Goal: Task Accomplishment & Management: Complete application form

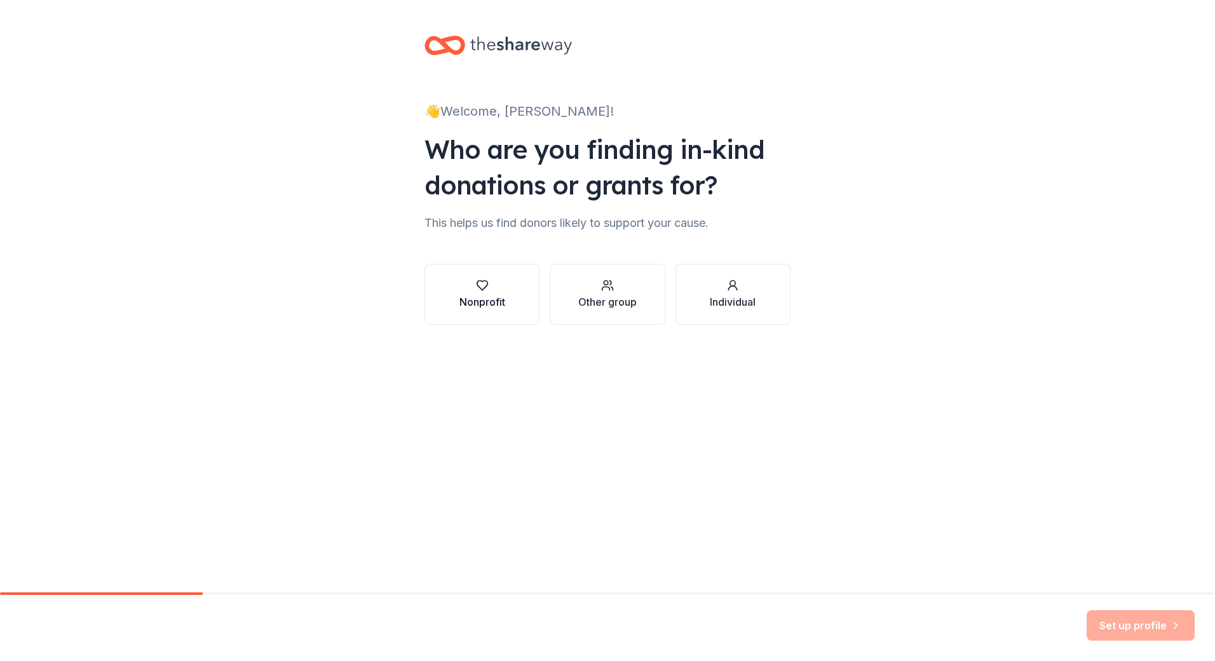
click at [536, 283] on button "Nonprofit" at bounding box center [481, 294] width 115 height 61
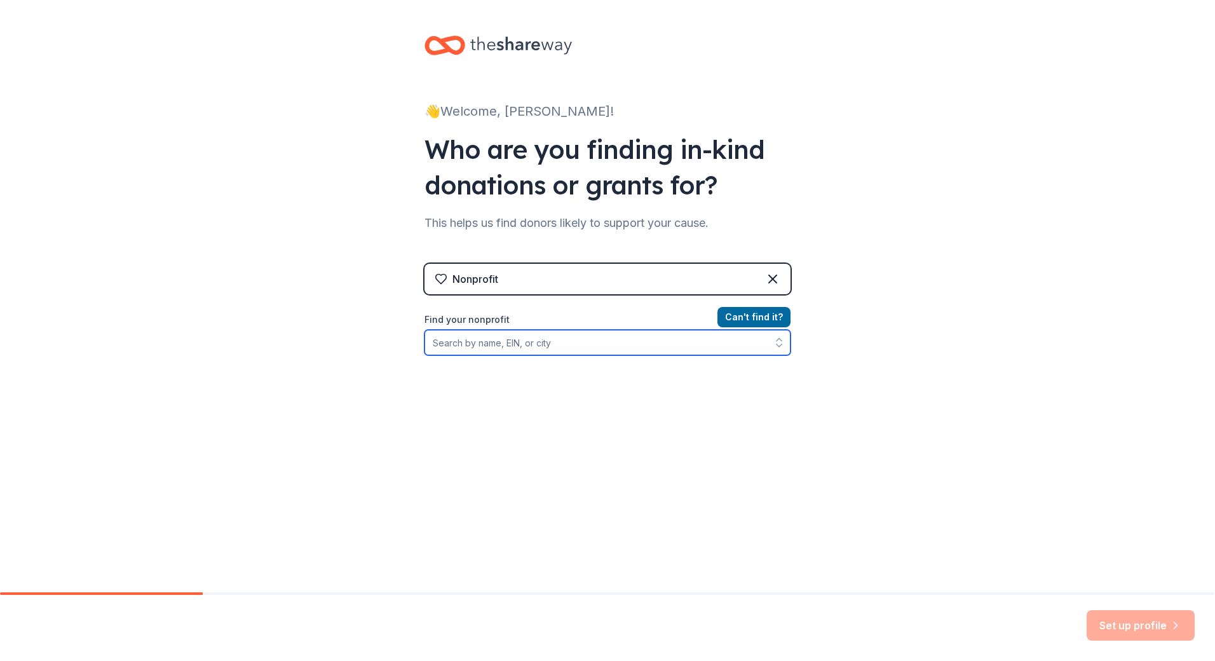
click at [522, 339] on input "Find your nonprofit" at bounding box center [607, 342] width 366 height 25
paste input "116 Pinehurst Avenue, New York, NY"
type input "116 Pinehurst Avenue, New York, NY"
drag, startPoint x: 608, startPoint y: 344, endPoint x: 457, endPoint y: 350, distance: 150.7
click at [457, 350] on input "116 Pinehurst Avenue, New York, NY" at bounding box center [607, 342] width 366 height 25
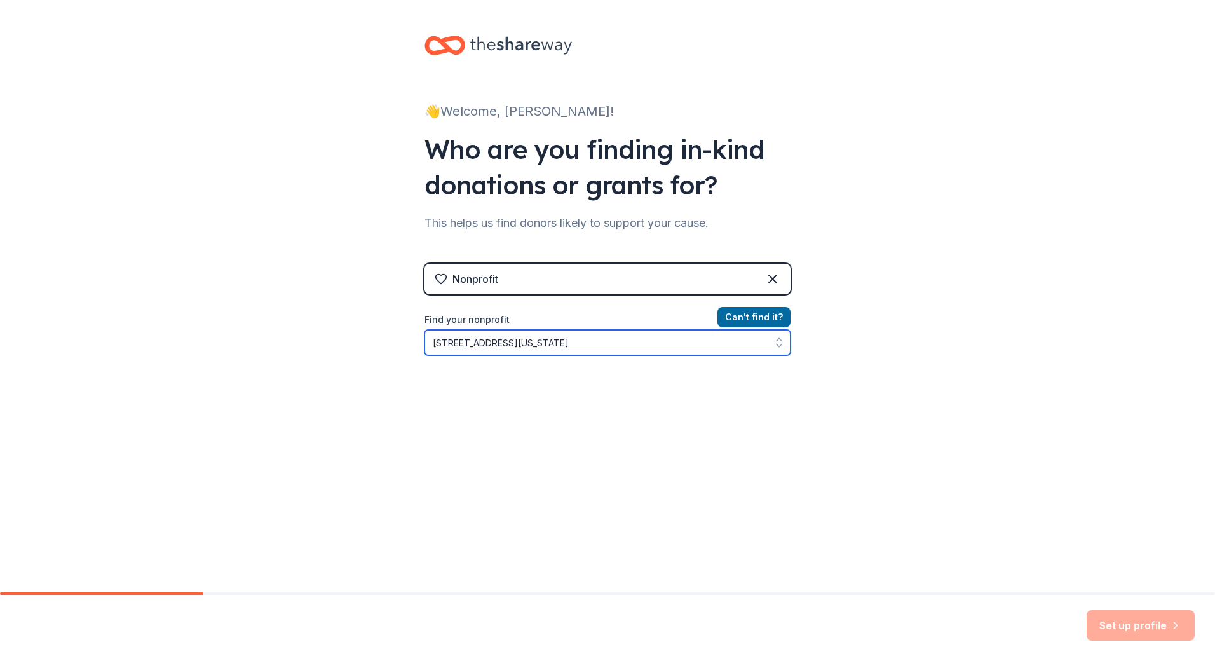
click at [451, 349] on input "116 Pinehurst Avenue, New York, NY" at bounding box center [607, 342] width 366 height 25
drag, startPoint x: 633, startPoint y: 337, endPoint x: 428, endPoint y: 342, distance: 205.3
click at [428, 342] on input "116 Pinehurst Avenue, New York, NY" at bounding box center [607, 342] width 366 height 25
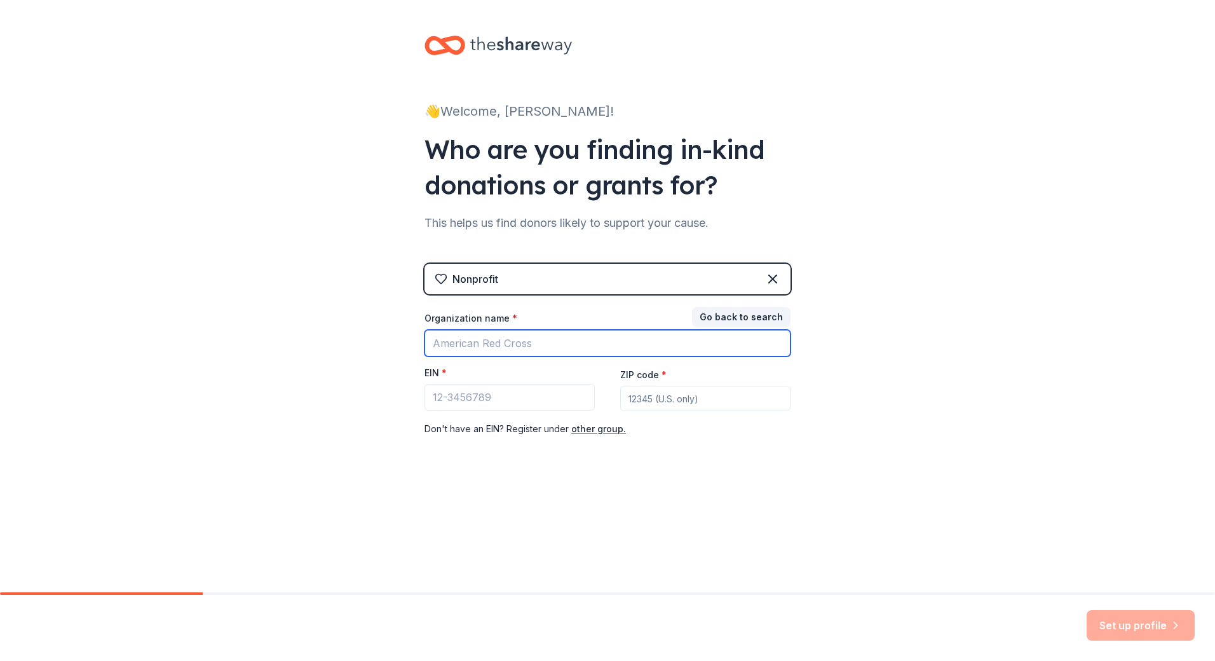
click at [480, 341] on input "Organization name *" at bounding box center [607, 343] width 366 height 27
paste input "26-3482468"
type input "26-3482468"
drag, startPoint x: 506, startPoint y: 347, endPoint x: 384, endPoint y: 348, distance: 122.0
click at [384, 348] on div "👋 Welcome, Giulia! Who are you finding in-kind donations or grants for? This he…" at bounding box center [607, 261] width 1215 height 523
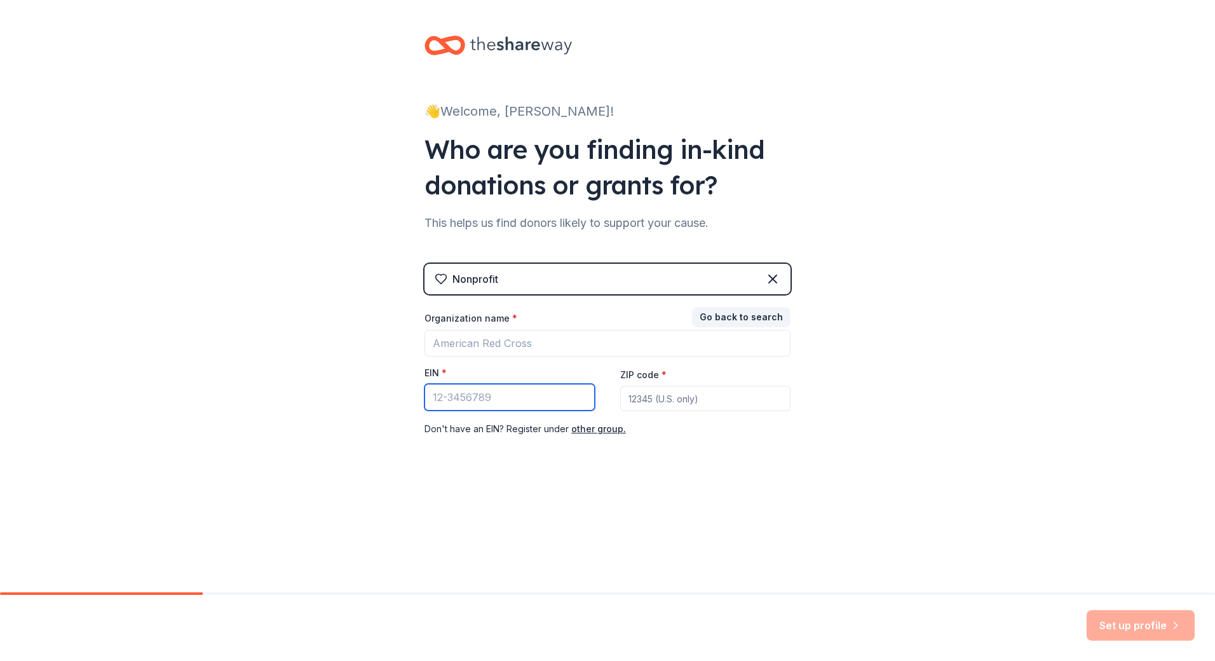
click at [452, 389] on input "EIN *" at bounding box center [509, 397] width 170 height 27
paste input "26-3482468"
type input "26-3482468"
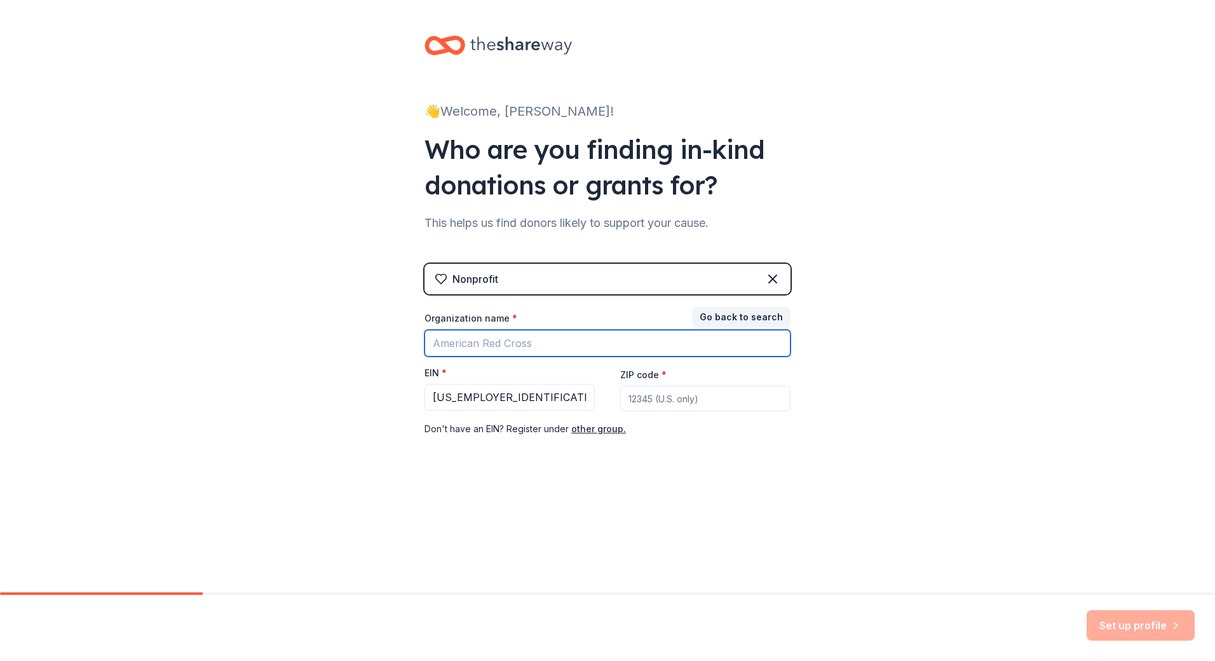
click at [476, 341] on input "Organization name *" at bounding box center [607, 343] width 366 height 27
type input "Friends of 187"
click at [684, 392] on input "ZIP code *" at bounding box center [705, 398] width 170 height 25
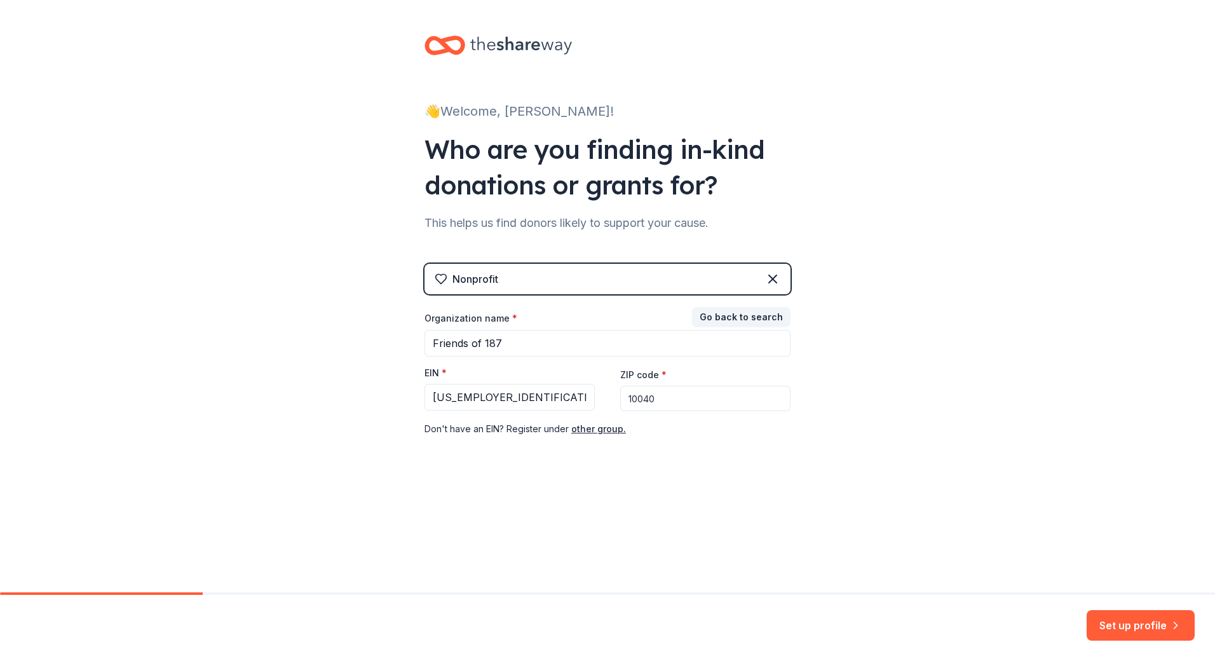
type input "10040"
click at [771, 503] on div "👋 Welcome, Giulia! Who are you finding in-kind donations or grants for? This he…" at bounding box center [607, 261] width 407 height 523
click at [1151, 623] on button "Set up profile" at bounding box center [1140, 625] width 108 height 30
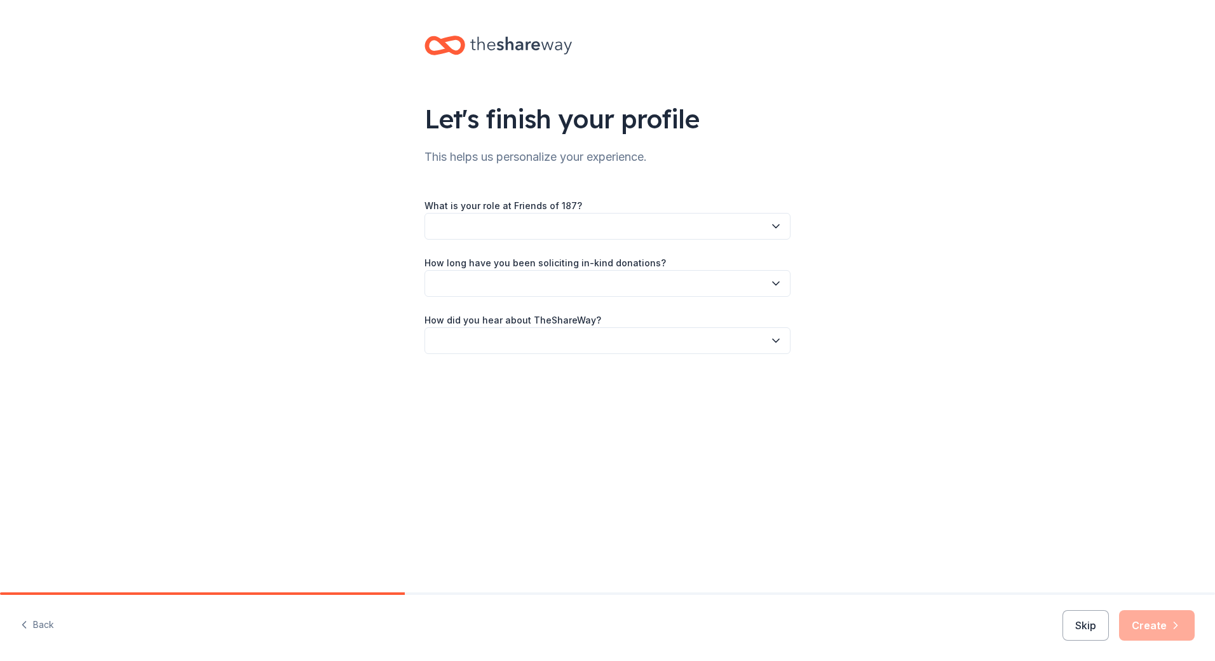
click at [560, 225] on button "button" at bounding box center [607, 226] width 366 height 27
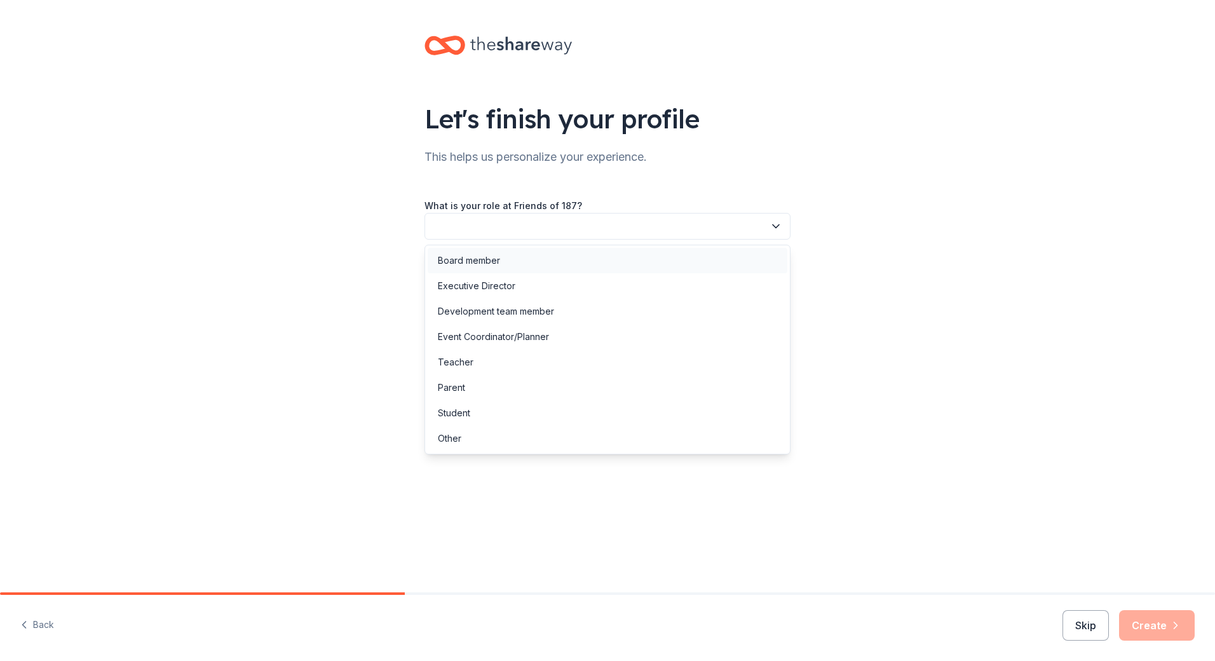
click at [557, 253] on div "Board member" at bounding box center [608, 260] width 360 height 25
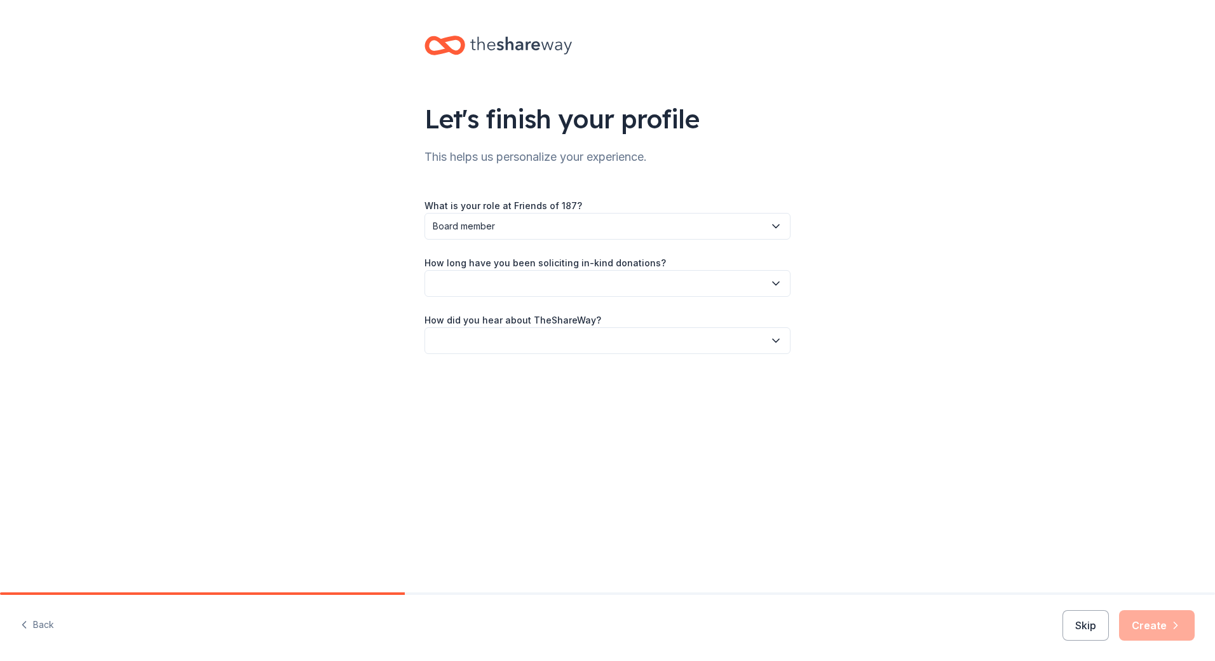
click at [567, 283] on button "button" at bounding box center [607, 283] width 366 height 27
click at [539, 313] on div "This is my first time!" at bounding box center [608, 317] width 360 height 25
click at [533, 339] on button "button" at bounding box center [607, 340] width 366 height 27
click at [492, 404] on div "Online search" at bounding box center [467, 400] width 58 height 15
click at [1138, 616] on button "Create" at bounding box center [1157, 625] width 76 height 30
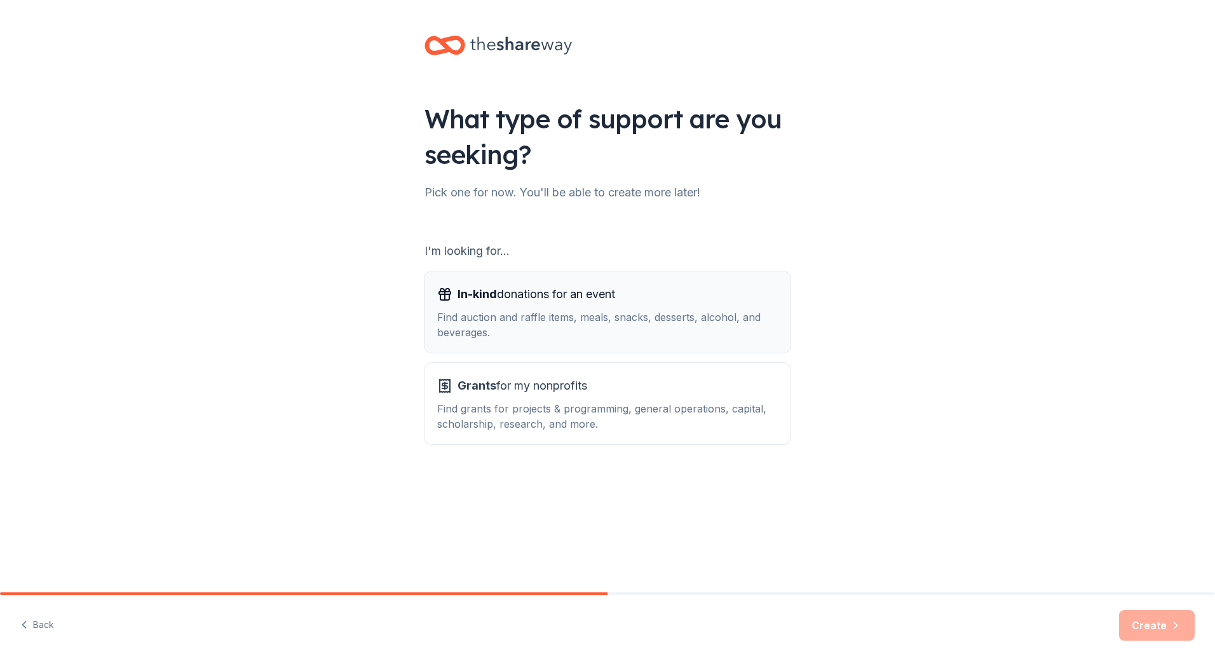
click at [539, 322] on div "Find auction and raffle items, meals, snacks, desserts, alcohol, and beverages." at bounding box center [607, 324] width 341 height 30
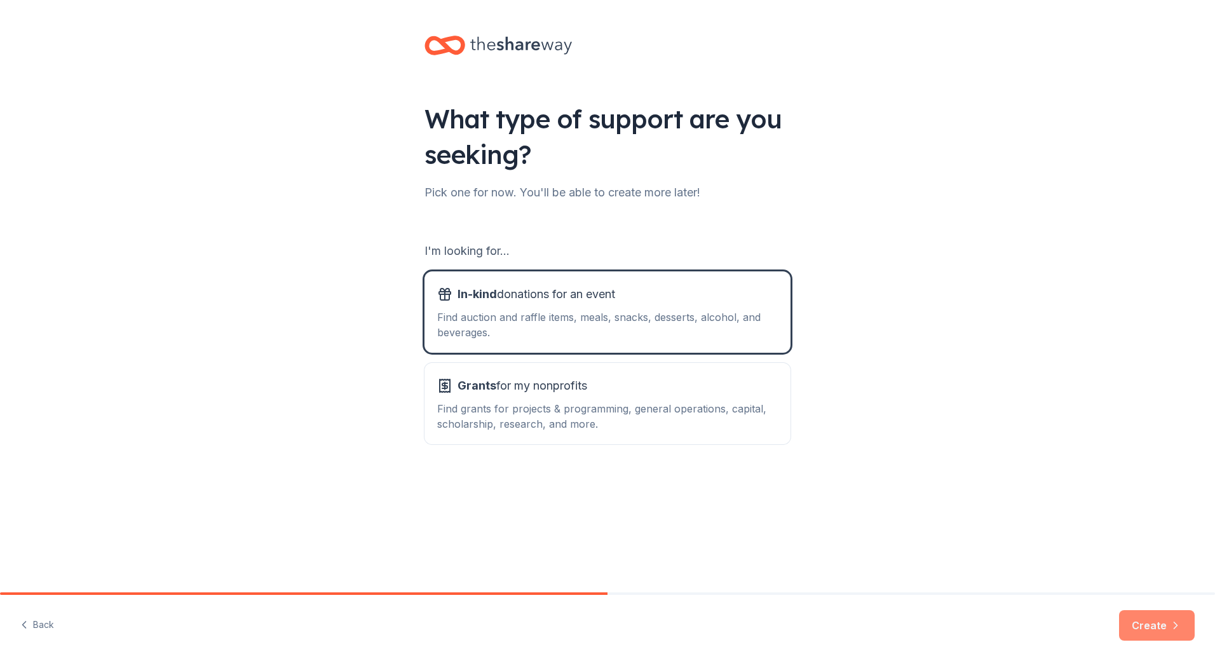
click at [1156, 629] on button "Create" at bounding box center [1157, 625] width 76 height 30
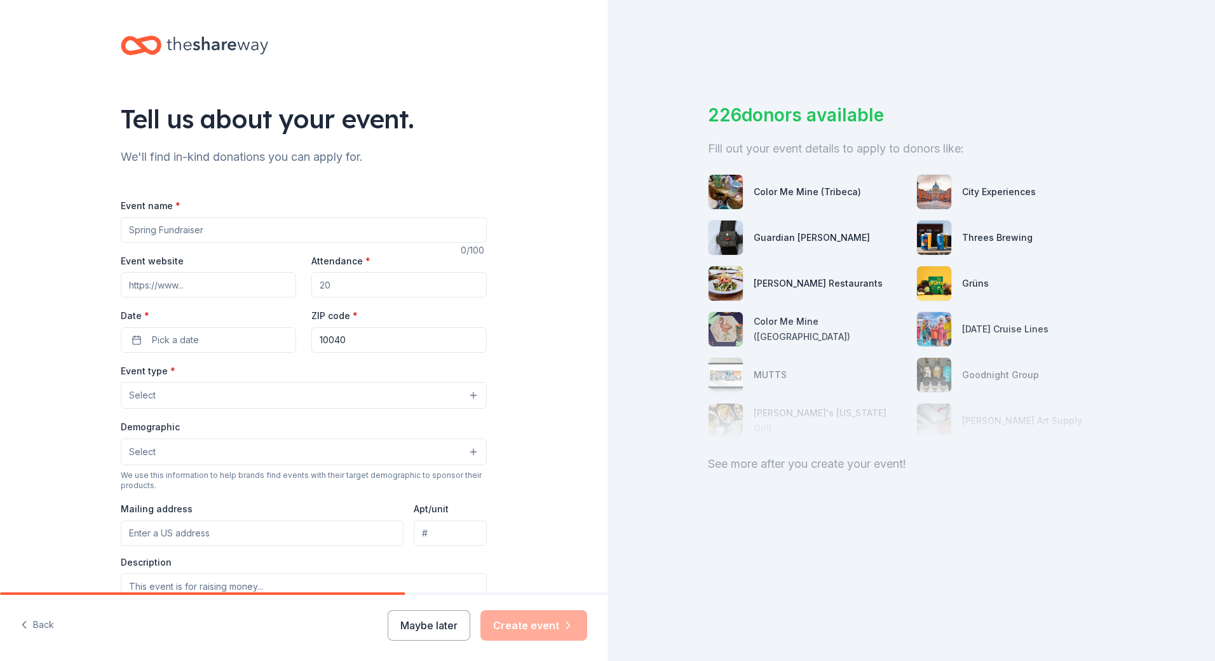
click at [248, 222] on input "Event name *" at bounding box center [304, 229] width 366 height 25
click at [156, 227] on input "Event name *" at bounding box center [304, 229] width 366 height 25
paste input "Spooktacular Soirée"
type input "Spooktacular Soirée"
click at [341, 283] on input "Attendance *" at bounding box center [398, 284] width 175 height 25
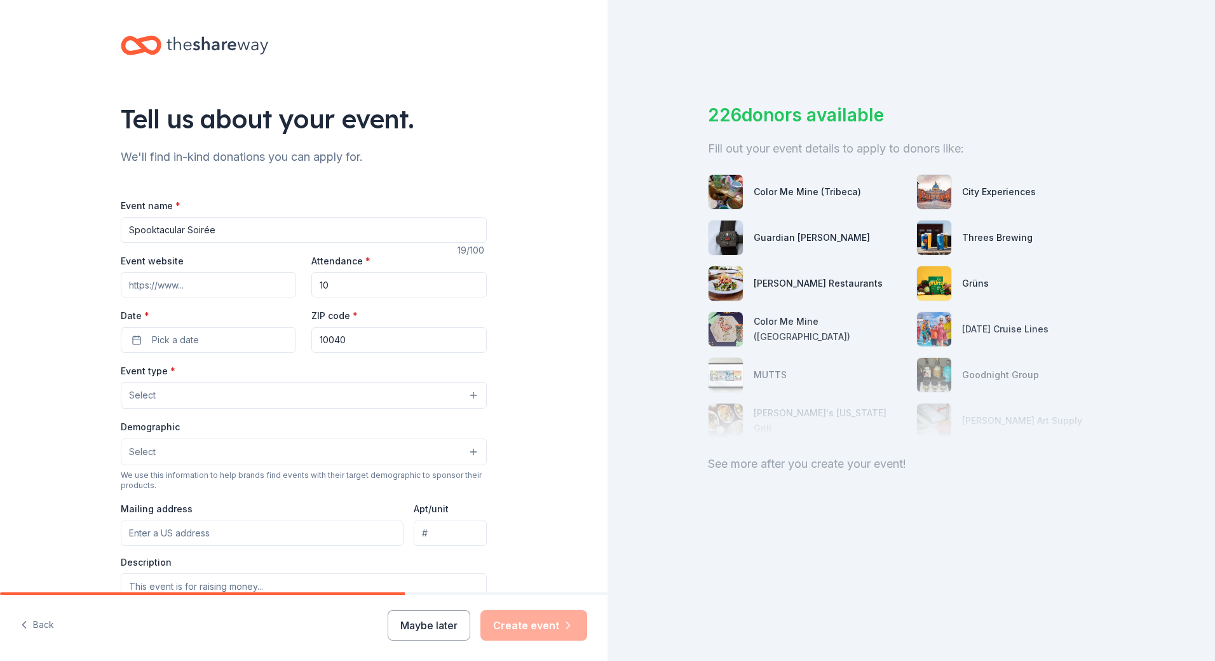
type input "1"
type input "200"
click at [201, 338] on button "Pick a date" at bounding box center [208, 339] width 175 height 25
click at [279, 371] on button "Go to next month" at bounding box center [273, 374] width 18 height 18
click at [243, 508] on button "24" at bounding box center [249, 505] width 23 height 23
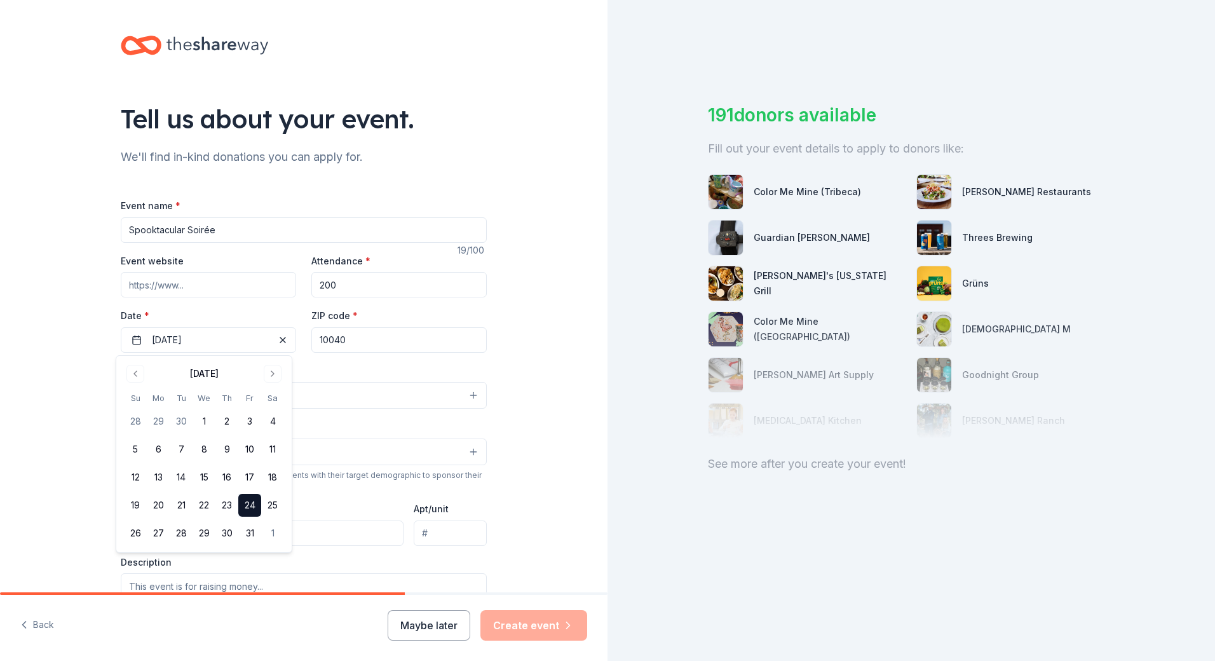
click at [351, 390] on button "Select" at bounding box center [304, 395] width 366 height 27
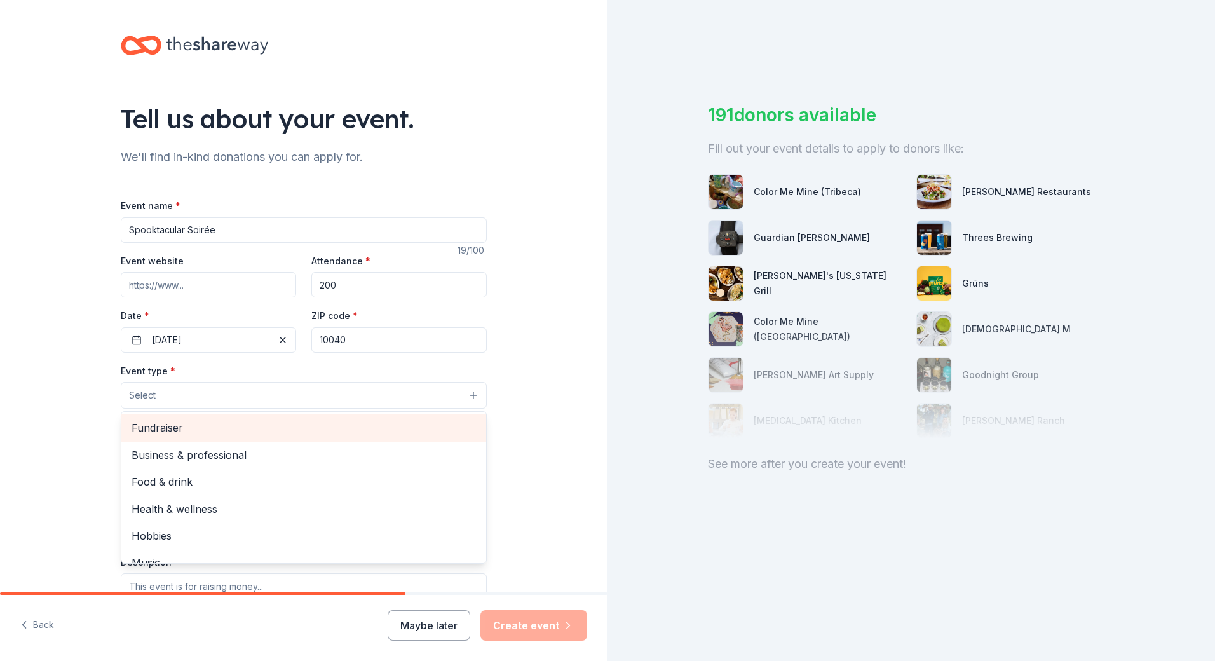
click at [199, 425] on span "Fundraiser" at bounding box center [304, 427] width 344 height 17
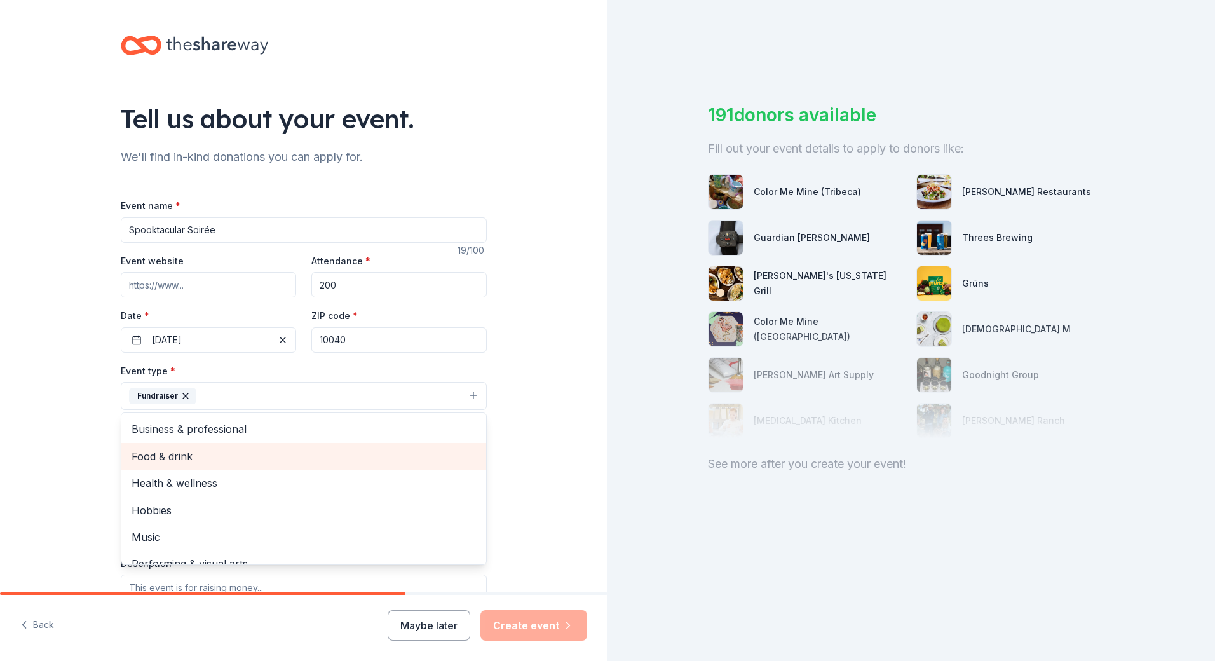
scroll to position [15, 0]
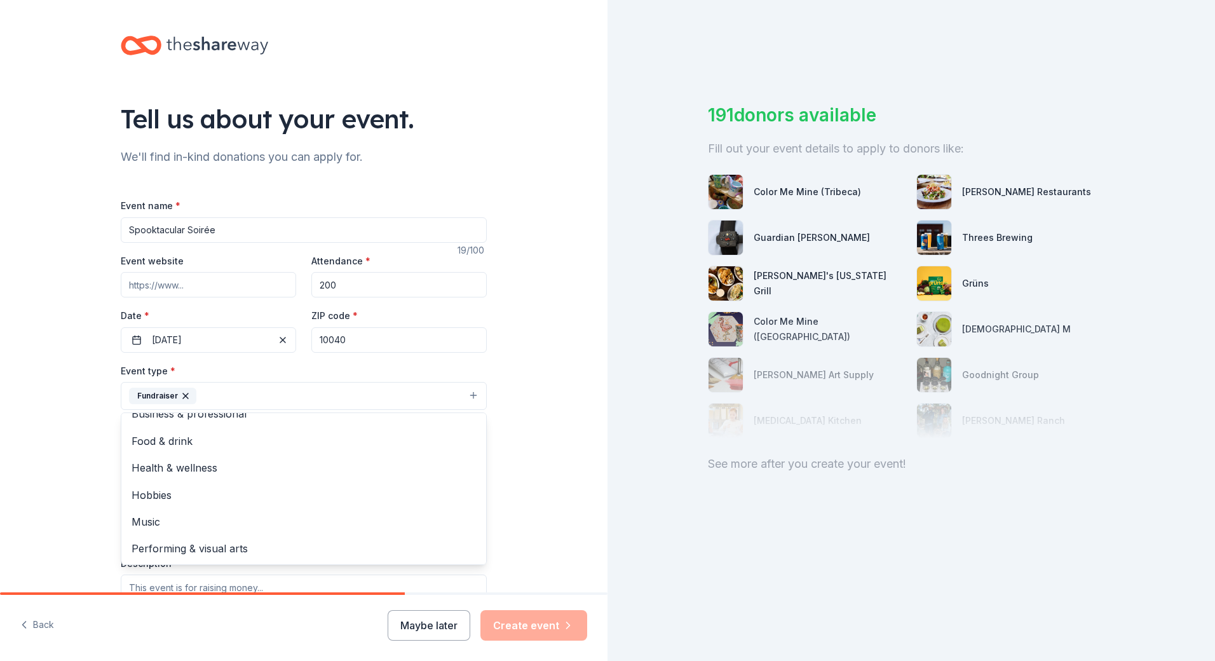
click at [621, 456] on div "Tell us about your event. We'll find in-kind donations you can apply for. Event…" at bounding box center [607, 330] width 1215 height 661
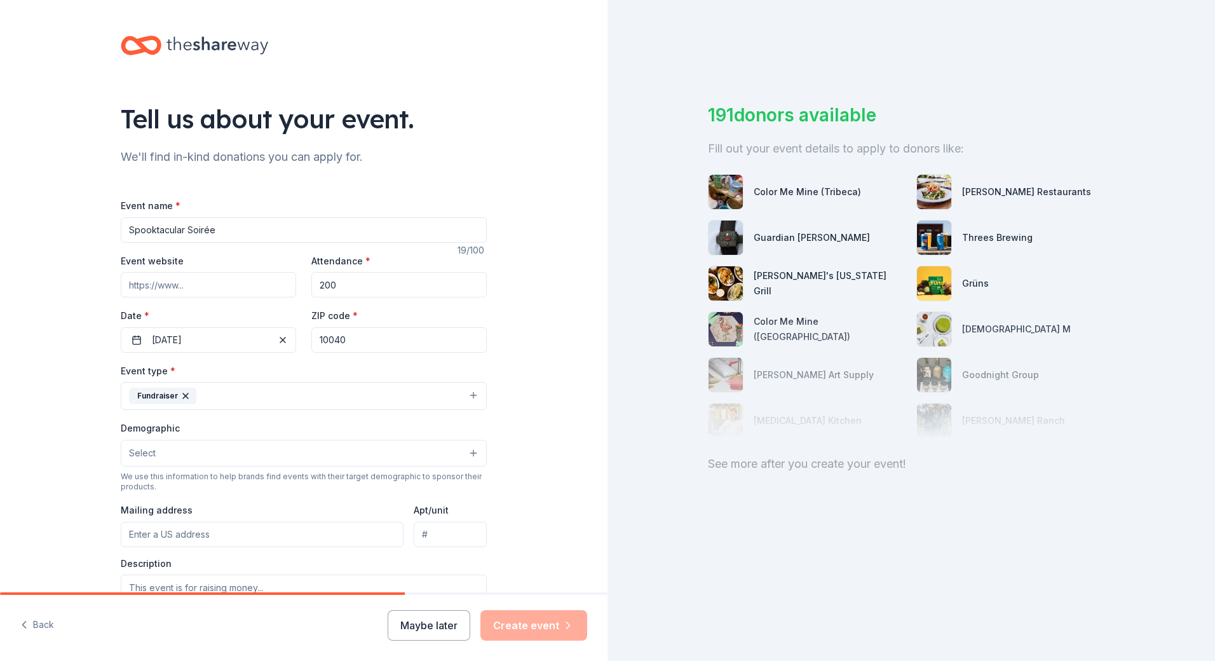
click at [232, 453] on button "Select" at bounding box center [304, 453] width 366 height 27
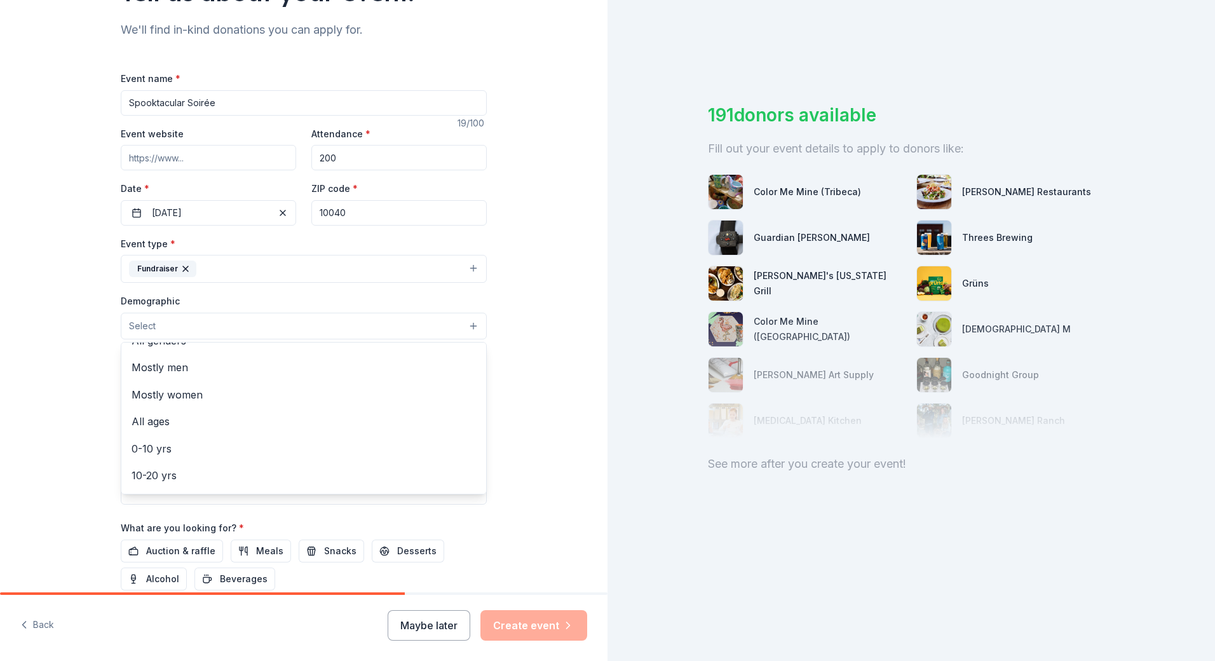
scroll to position [0, 0]
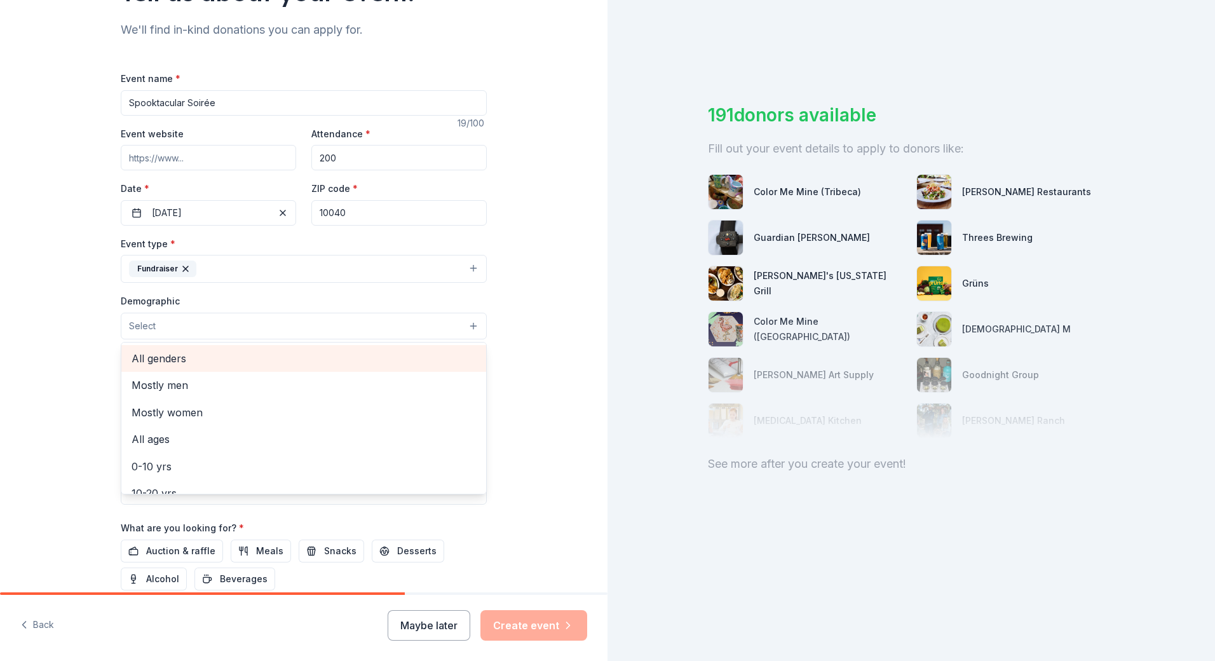
click at [220, 355] on span "All genders" at bounding box center [304, 358] width 344 height 17
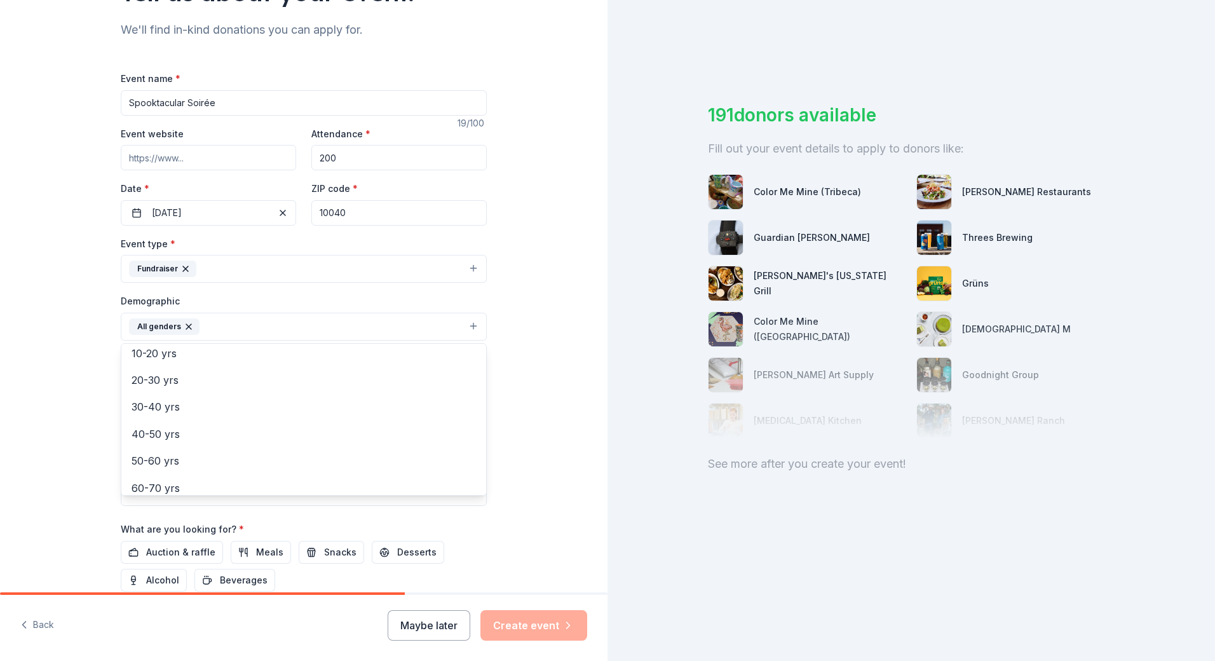
scroll to position [127, 0]
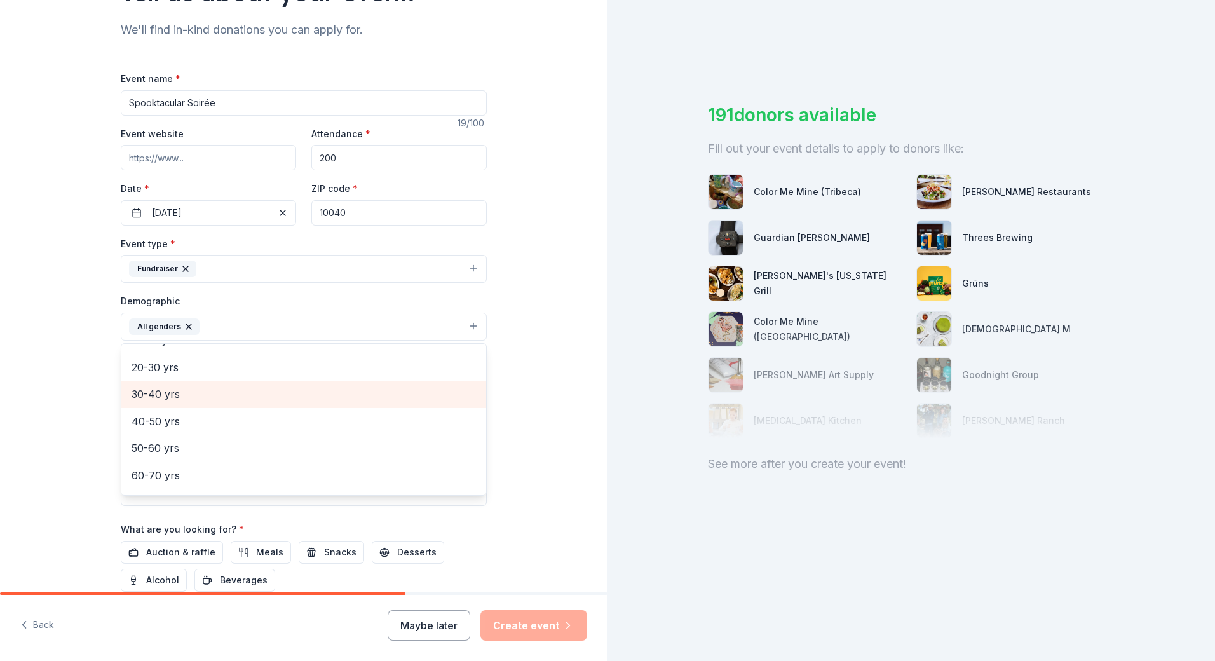
click at [217, 395] on span "30-40 yrs" at bounding box center [304, 394] width 344 height 17
click at [213, 396] on span "40-50 yrs" at bounding box center [304, 394] width 344 height 17
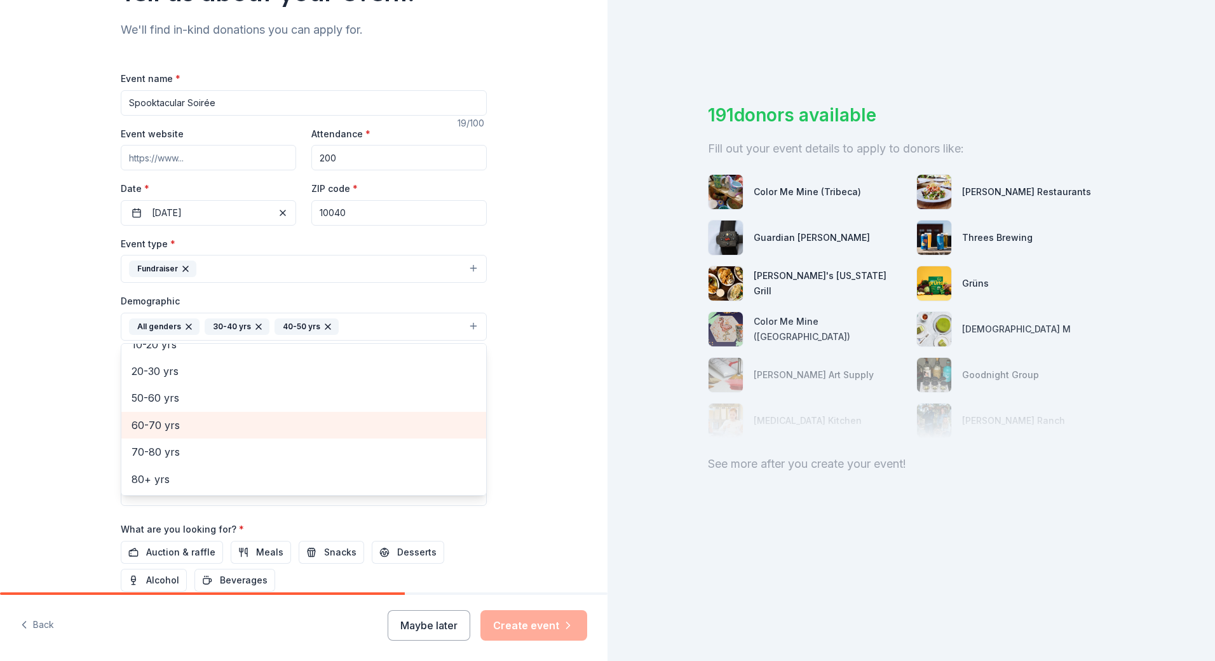
click at [206, 428] on span "60-70 yrs" at bounding box center [304, 425] width 344 height 17
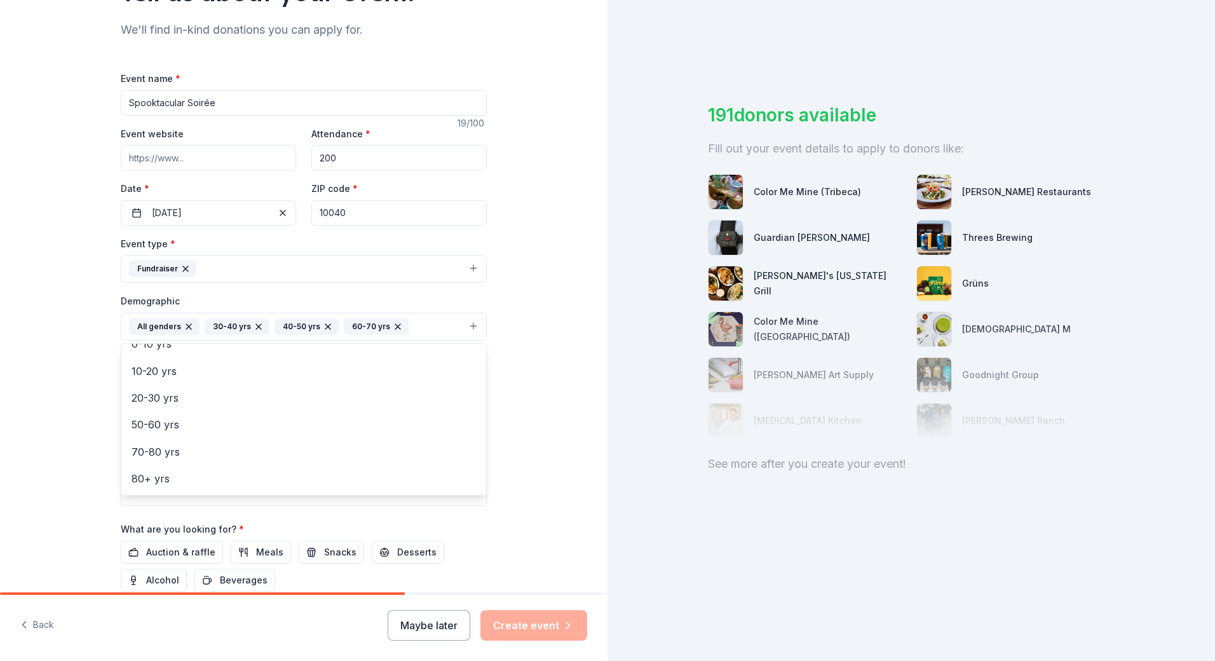
click at [57, 414] on div "Tell us about your event. We'll find in-kind donations you can apply for. Event…" at bounding box center [303, 297] width 607 height 848
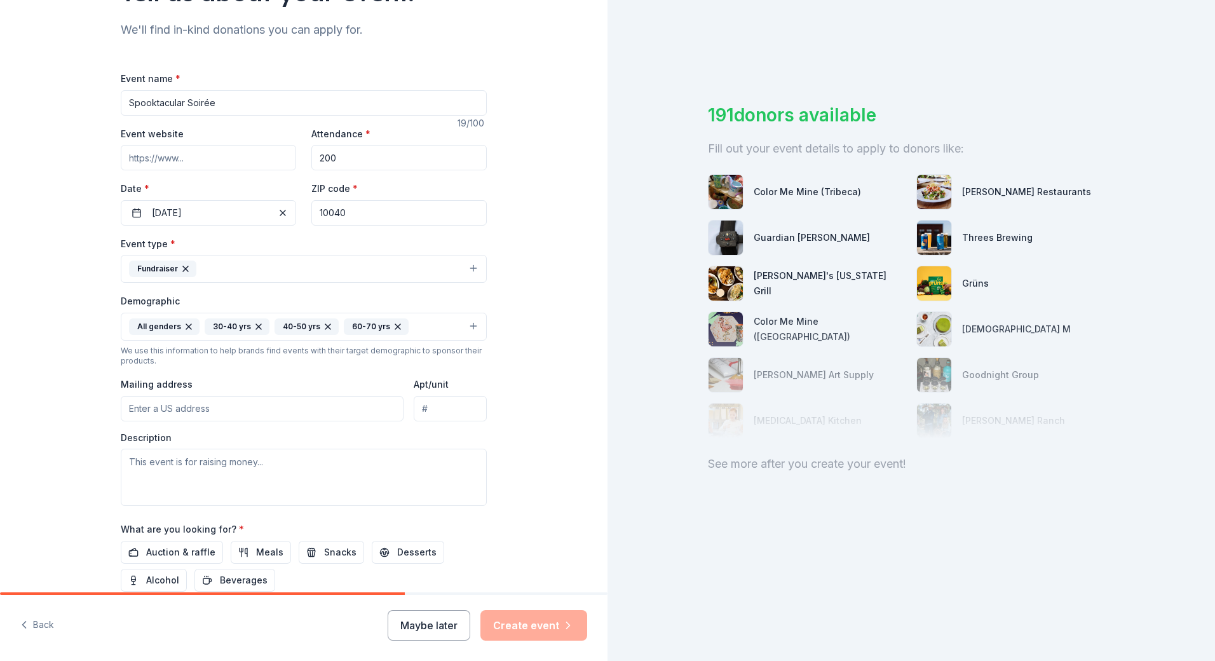
click at [183, 411] on input "Mailing address" at bounding box center [262, 408] width 283 height 25
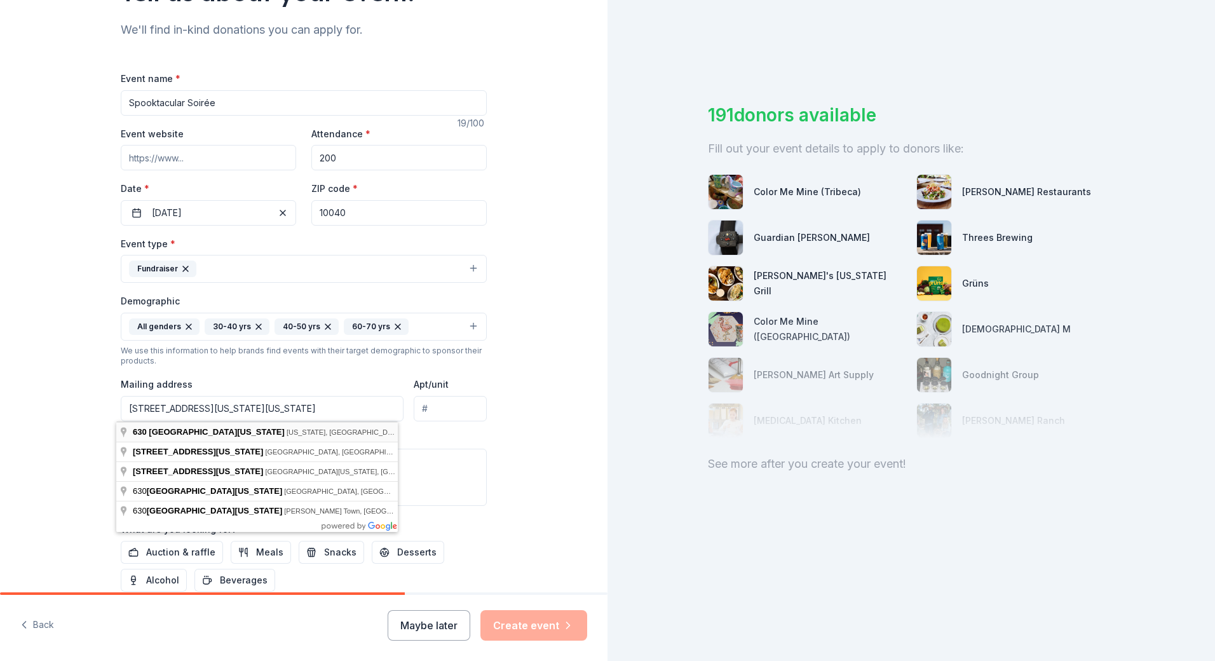
type input "630 Fort Washington Avenue, New York, NY, 10040"
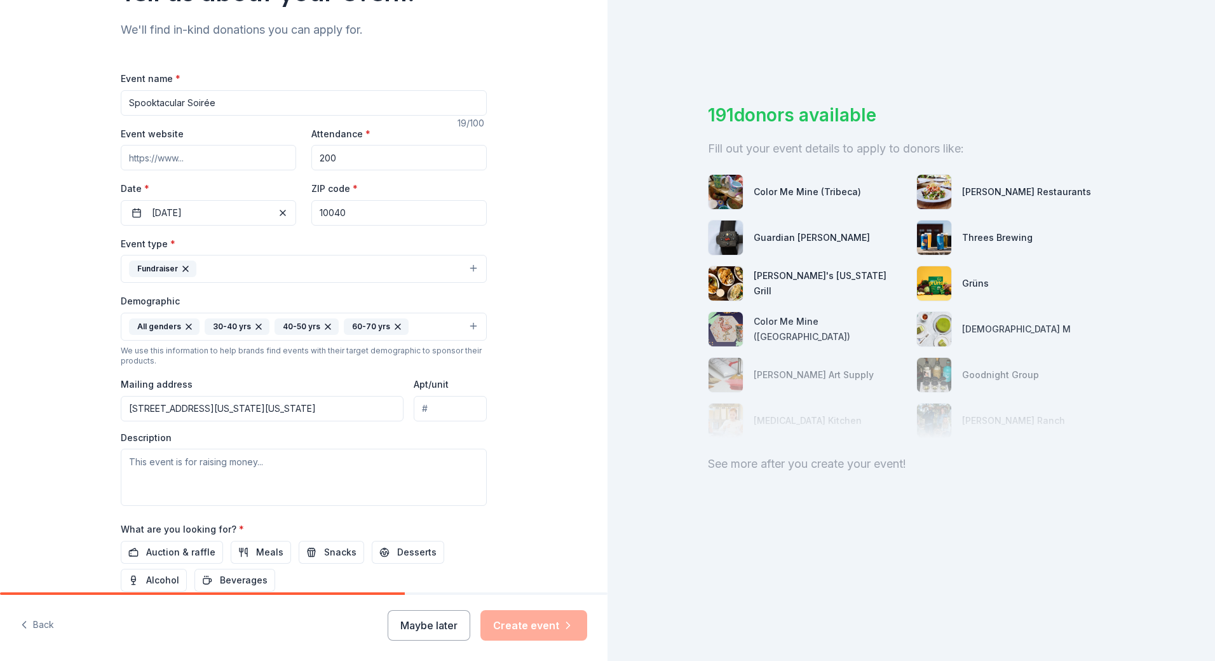
click at [442, 408] on input "Apt/unit" at bounding box center [450, 408] width 73 height 25
type input "5A"
click at [389, 471] on textarea at bounding box center [304, 477] width 366 height 57
click at [144, 462] on textarea at bounding box center [304, 477] width 366 height 57
paste textarea "Friends of 187 accepts monetary donations year-round and hosts two primary fund…"
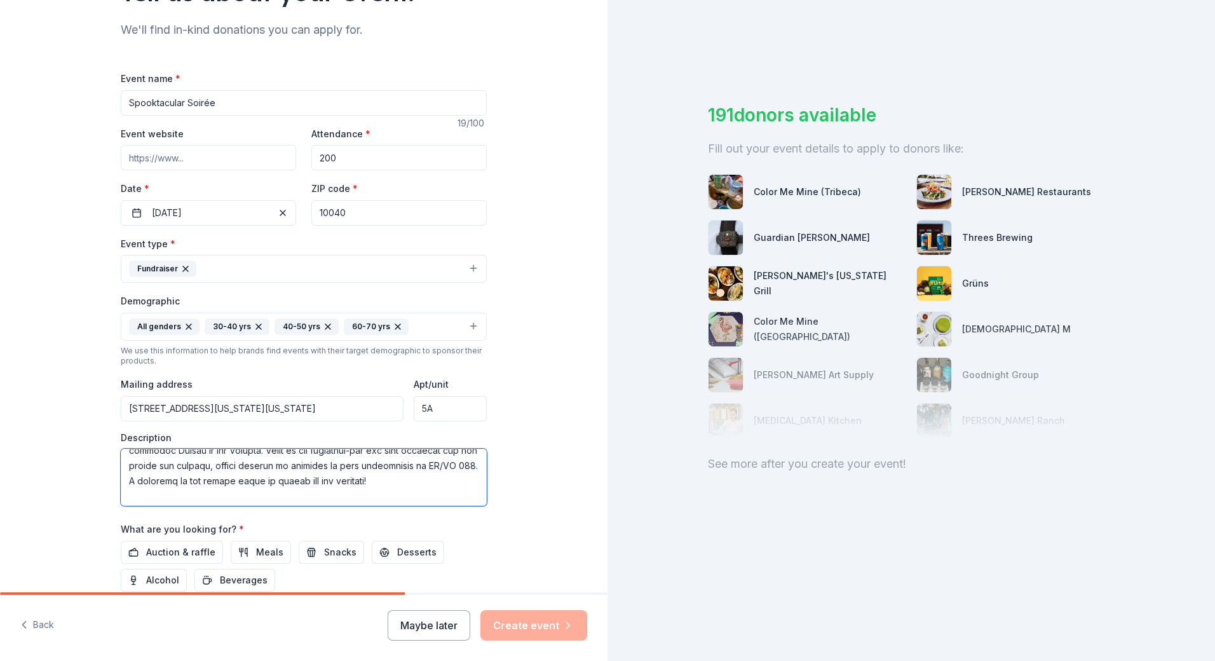
scroll to position [64, 0]
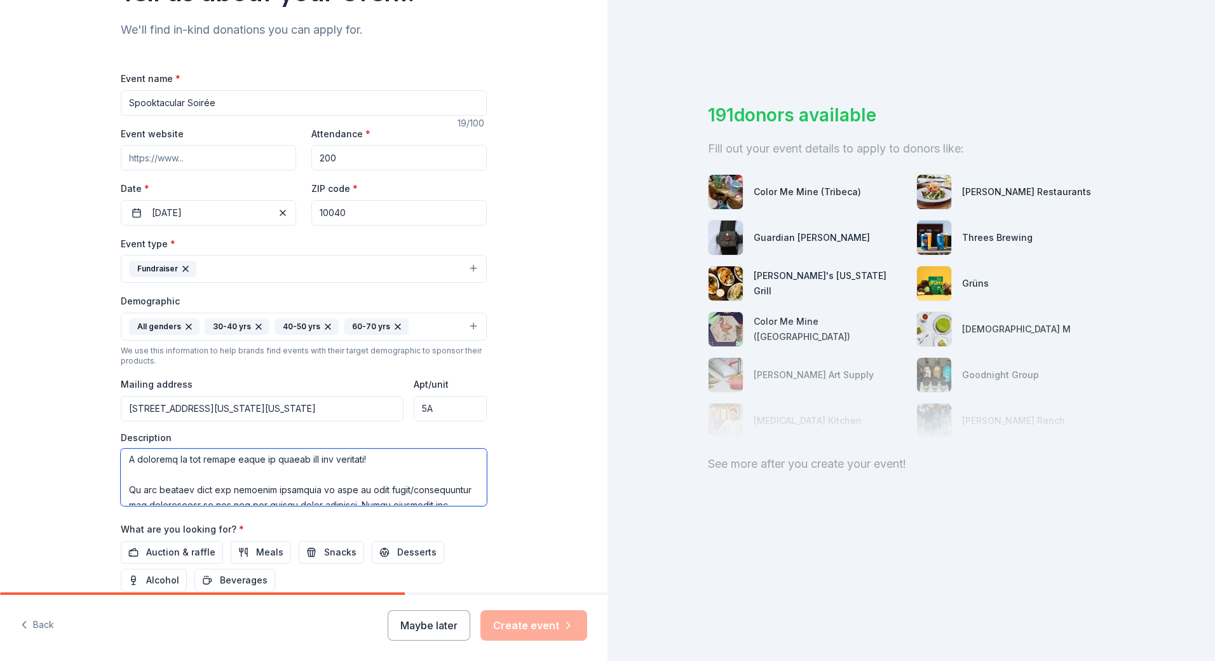
click at [158, 487] on textarea at bounding box center [304, 477] width 366 height 57
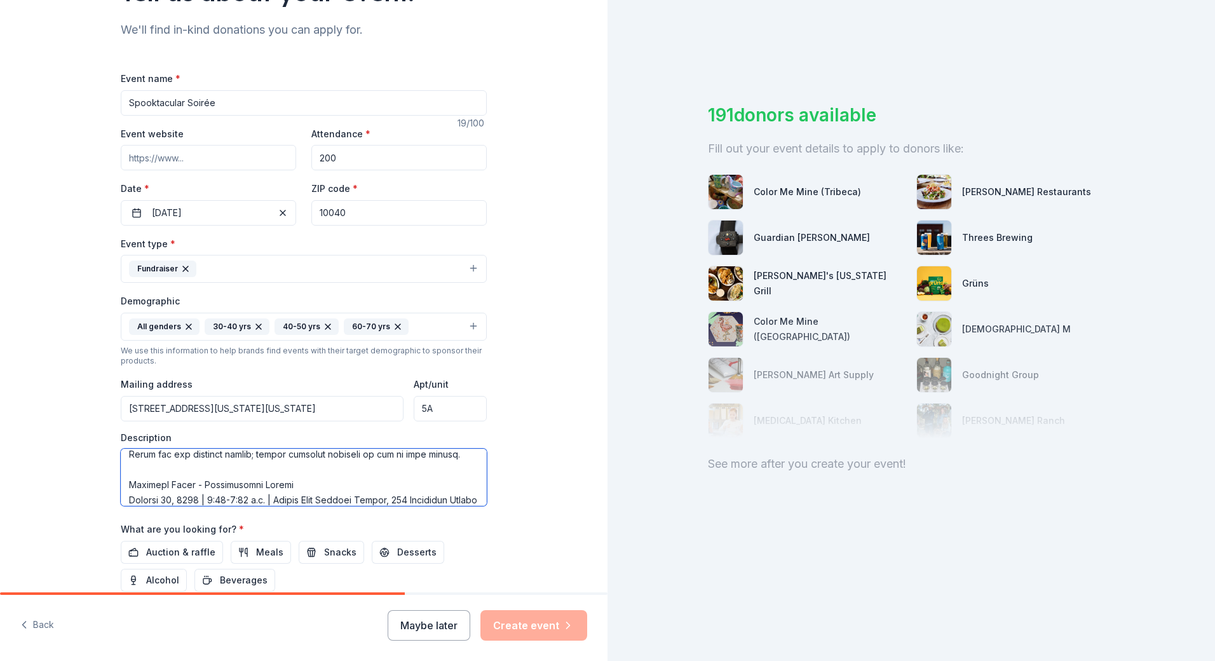
click at [169, 497] on textarea at bounding box center [304, 477] width 366 height 57
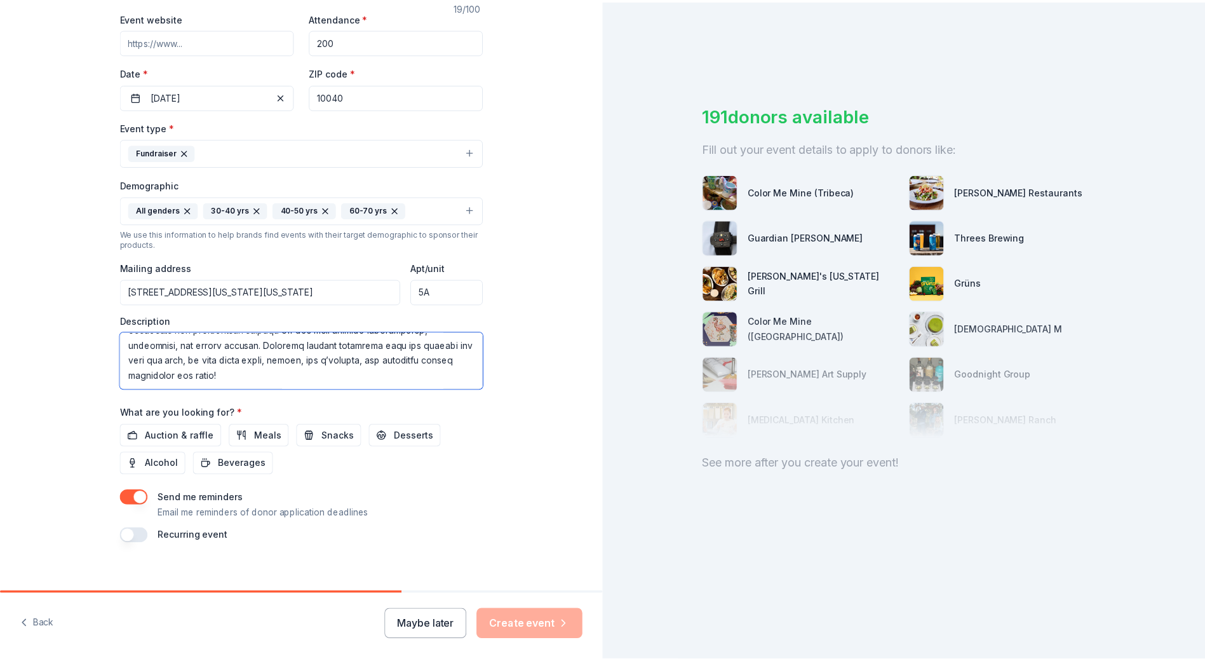
scroll to position [254, 0]
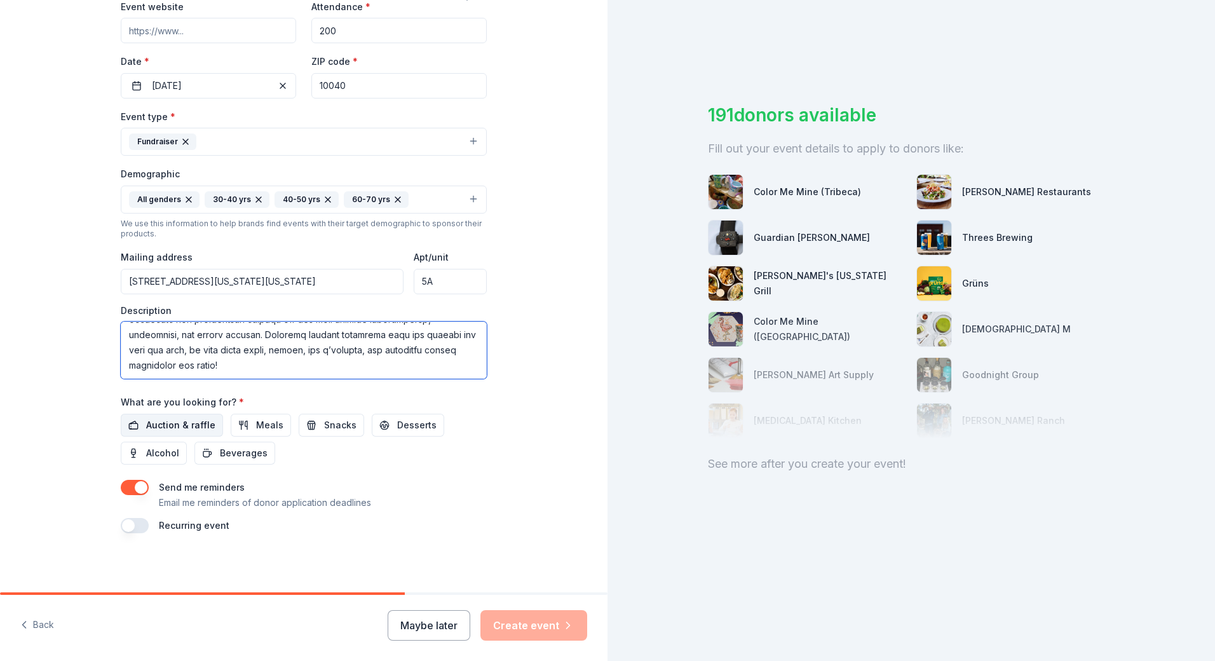
type textarea "Friends of 187 accepts monetary donations year-round and hosts two primary fund…"
click at [163, 424] on span "Auction & raffle" at bounding box center [180, 424] width 69 height 15
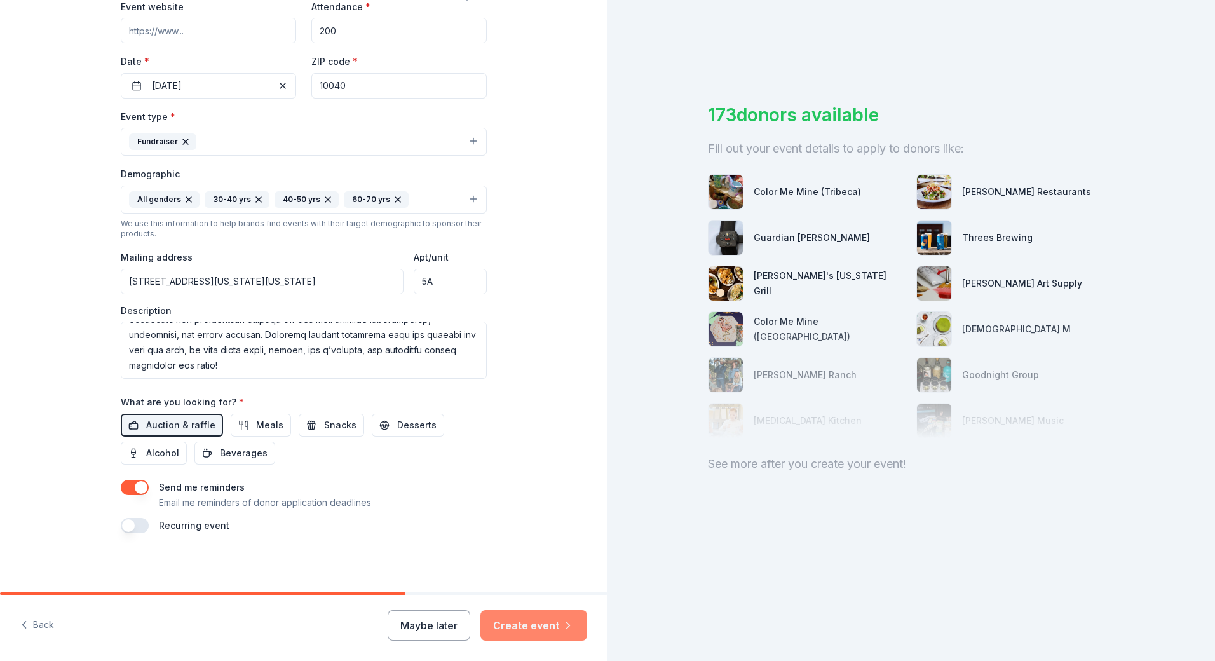
click at [528, 619] on button "Create event" at bounding box center [533, 625] width 107 height 30
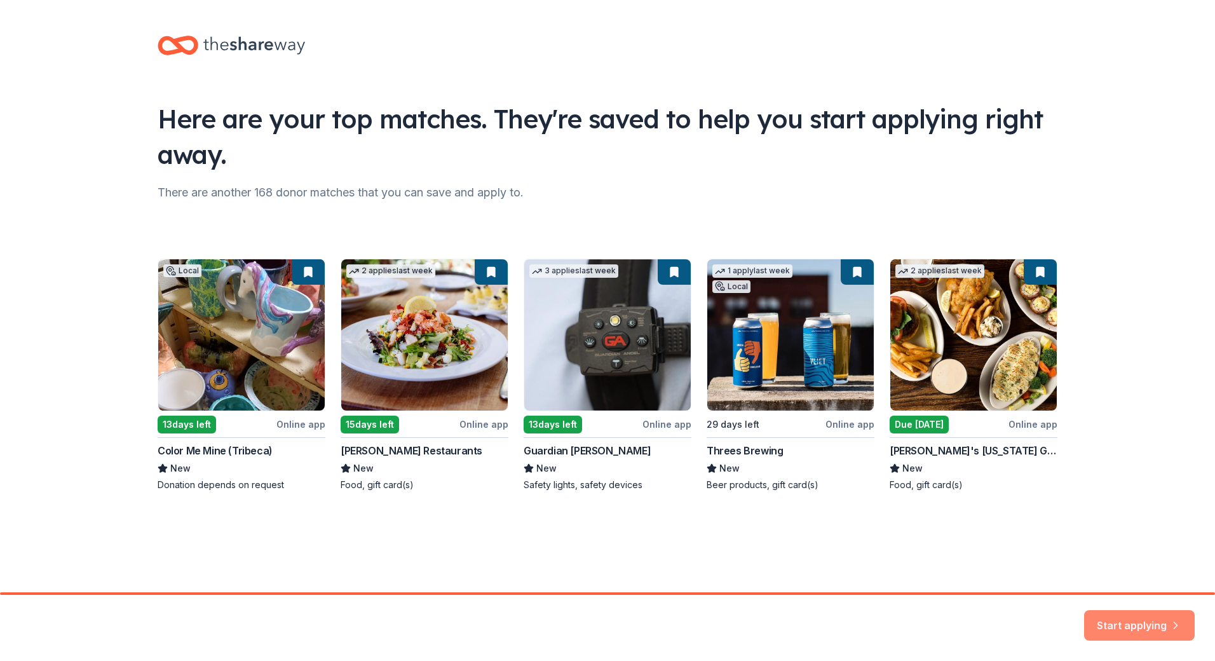
click at [1135, 624] on button "Start applying" at bounding box center [1139, 617] width 111 height 30
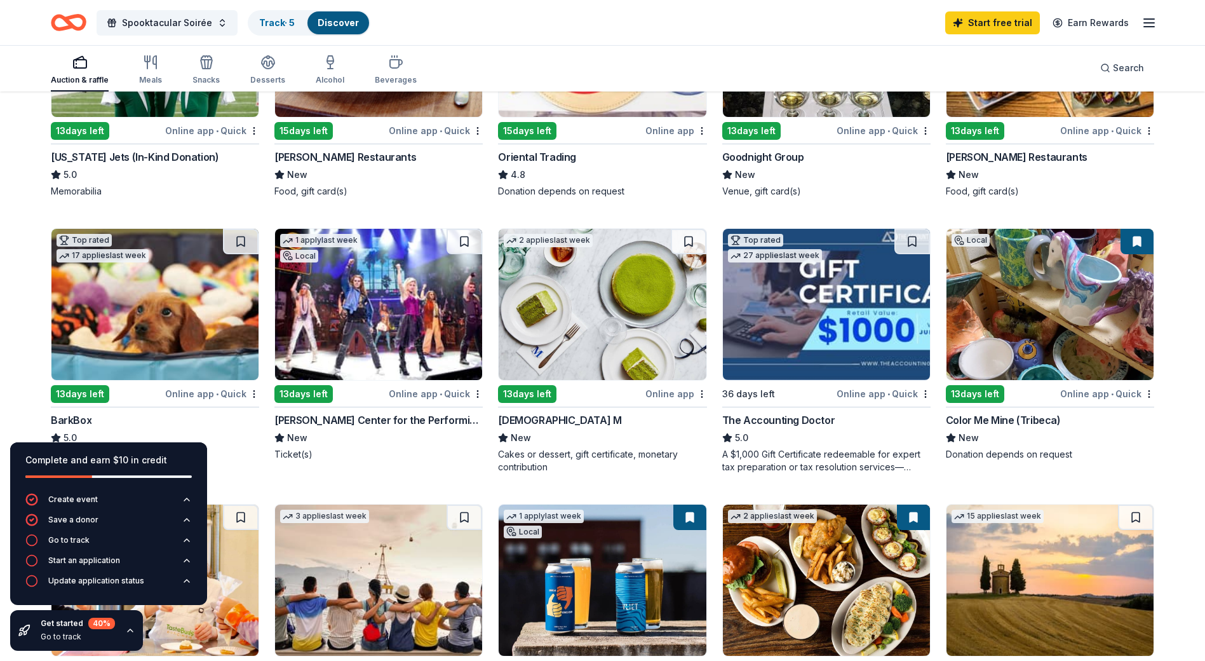
scroll to position [318, 0]
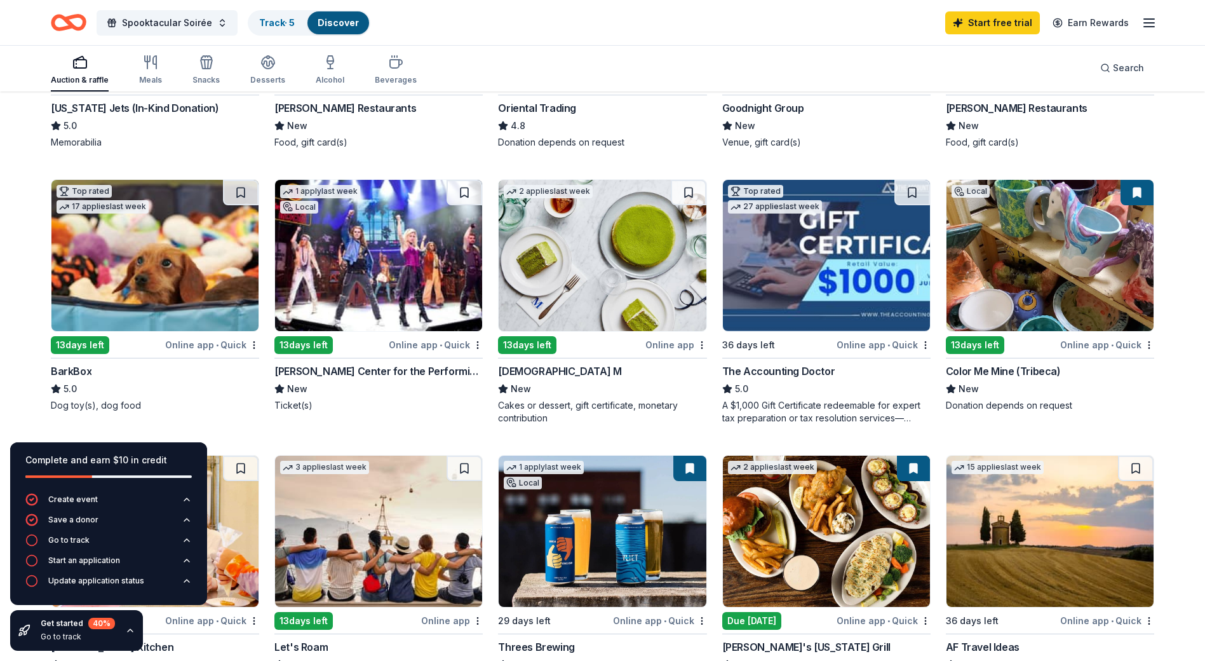
click at [623, 259] on img at bounding box center [602, 255] width 207 height 151
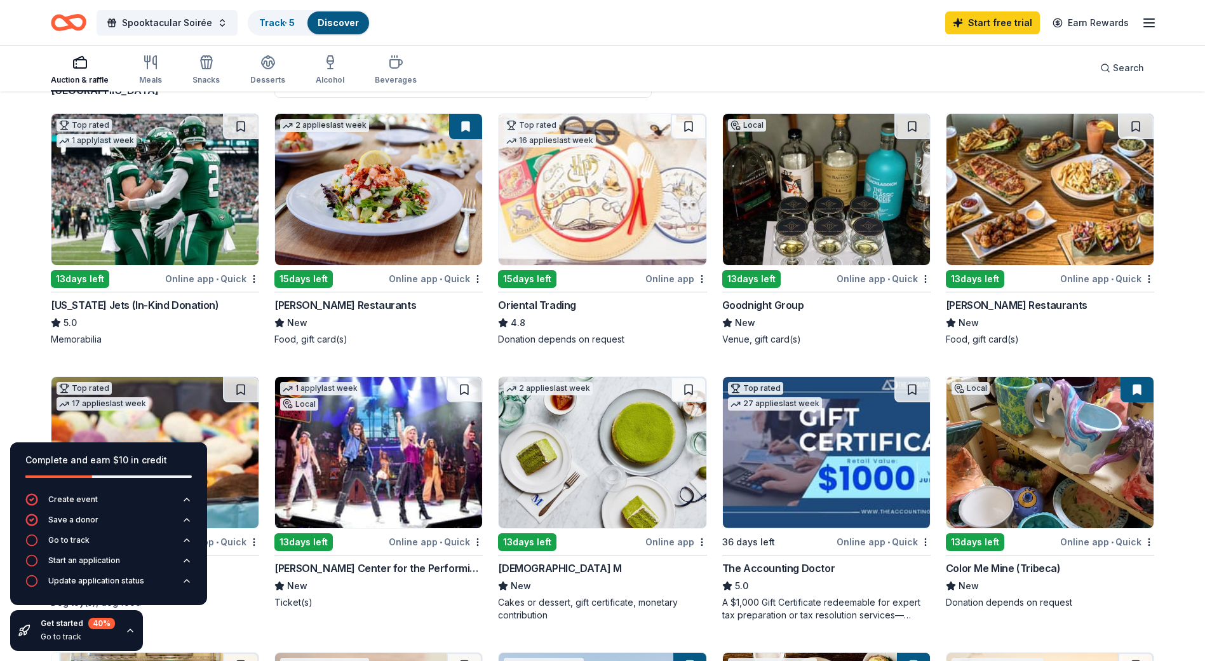
scroll to position [64, 0]
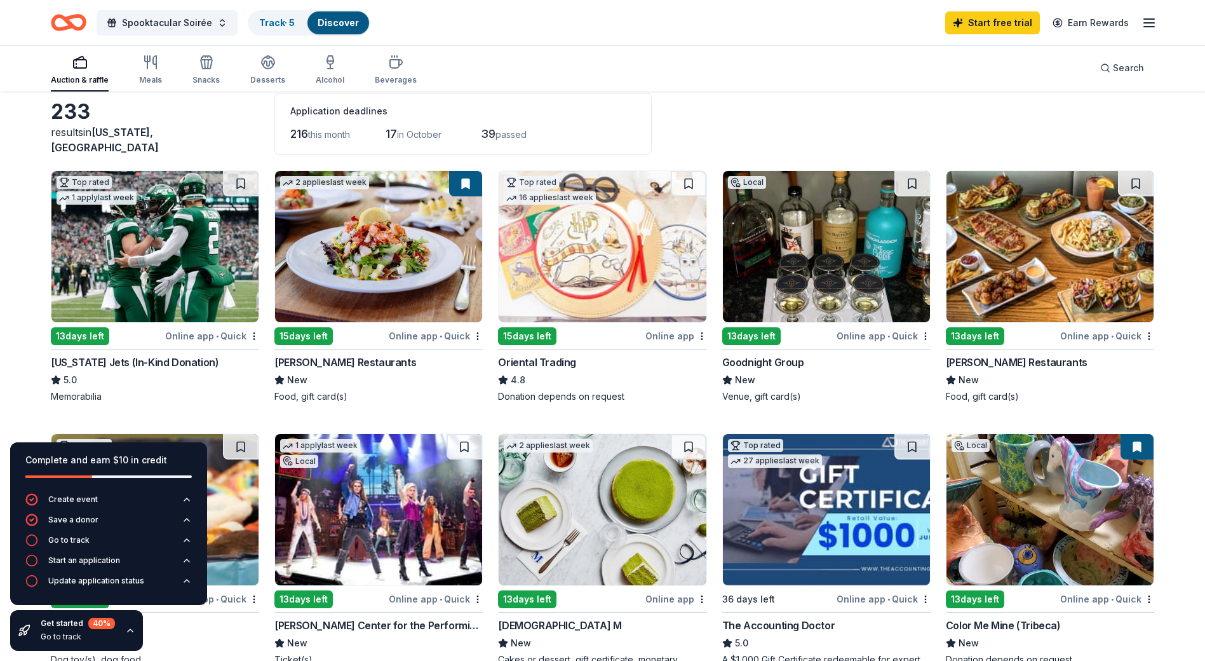
click at [139, 258] on img at bounding box center [154, 246] width 207 height 151
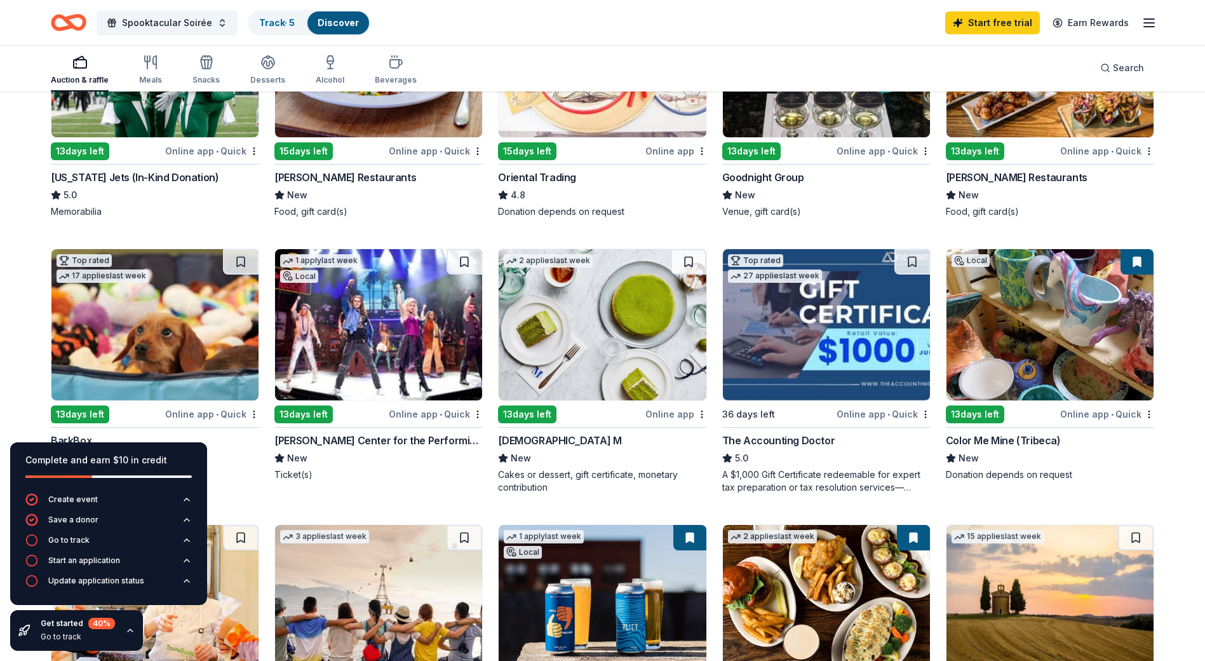
scroll to position [220, 0]
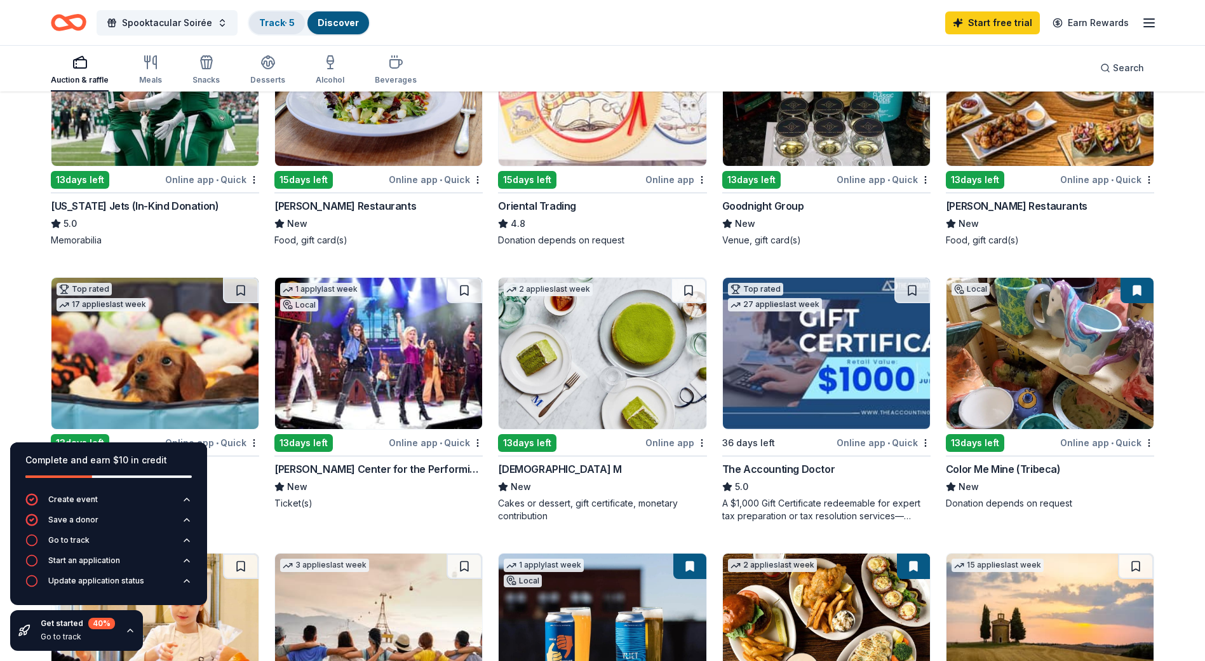
click at [276, 26] on link "Track · 5" at bounding box center [277, 22] width 36 height 11
click at [337, 24] on link "Discover" at bounding box center [338, 22] width 41 height 11
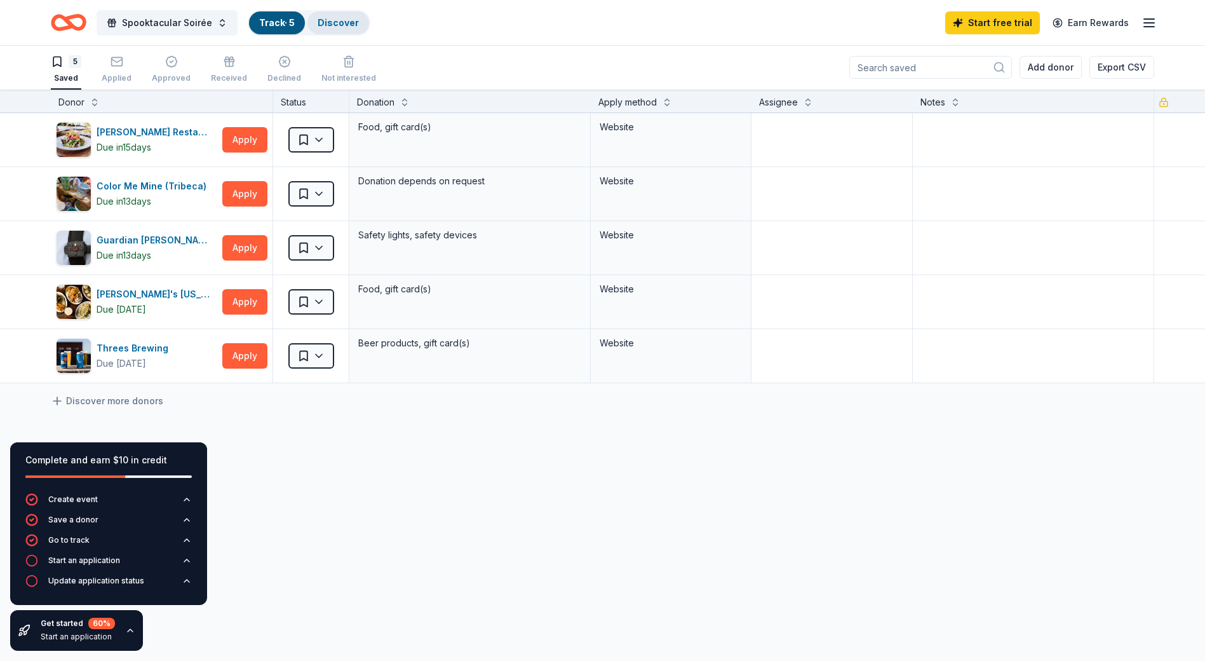
click at [342, 23] on link "Discover" at bounding box center [338, 22] width 41 height 11
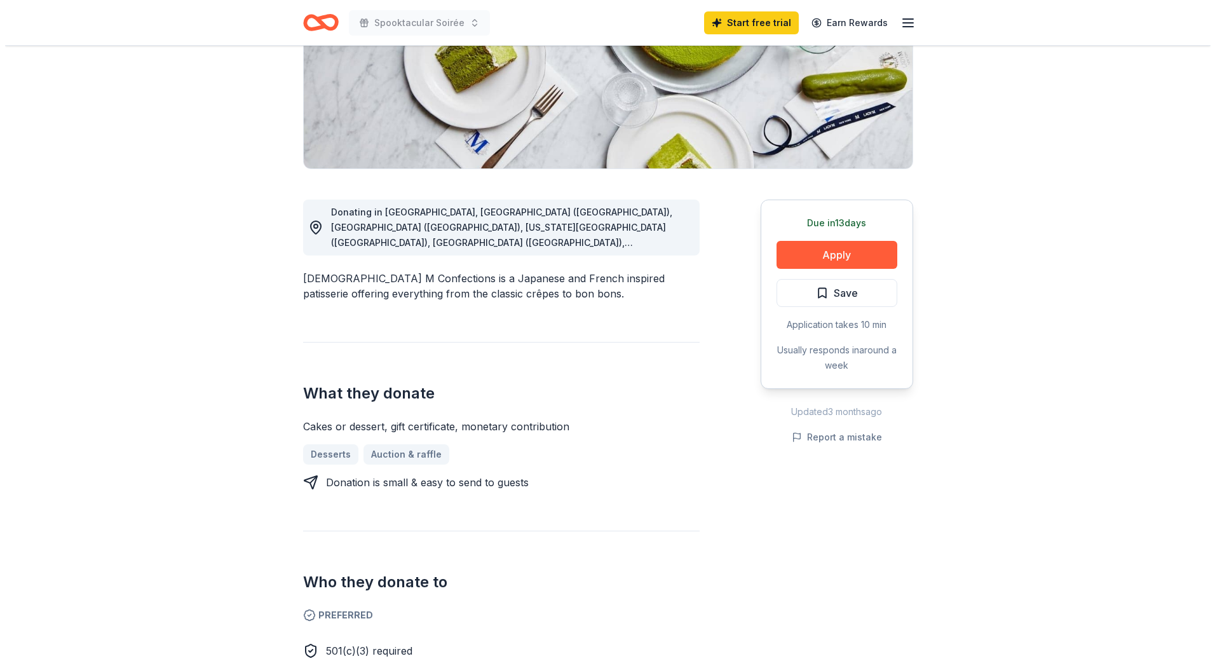
scroll to position [191, 0]
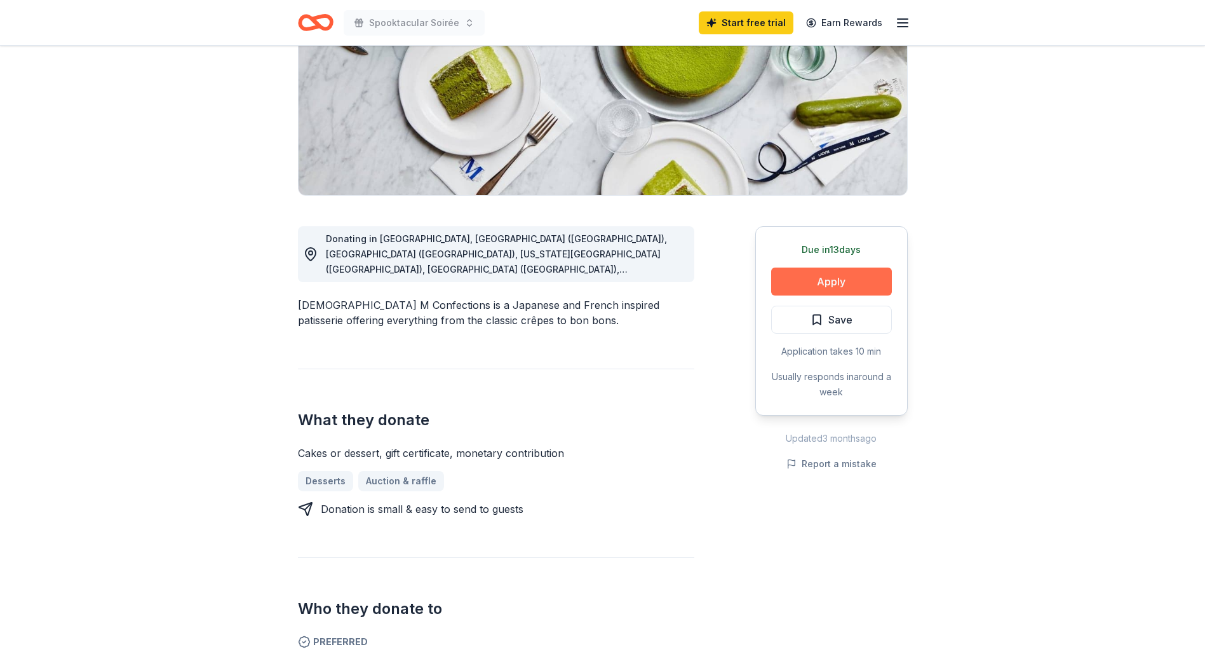
click at [825, 278] on button "Apply" at bounding box center [831, 281] width 121 height 28
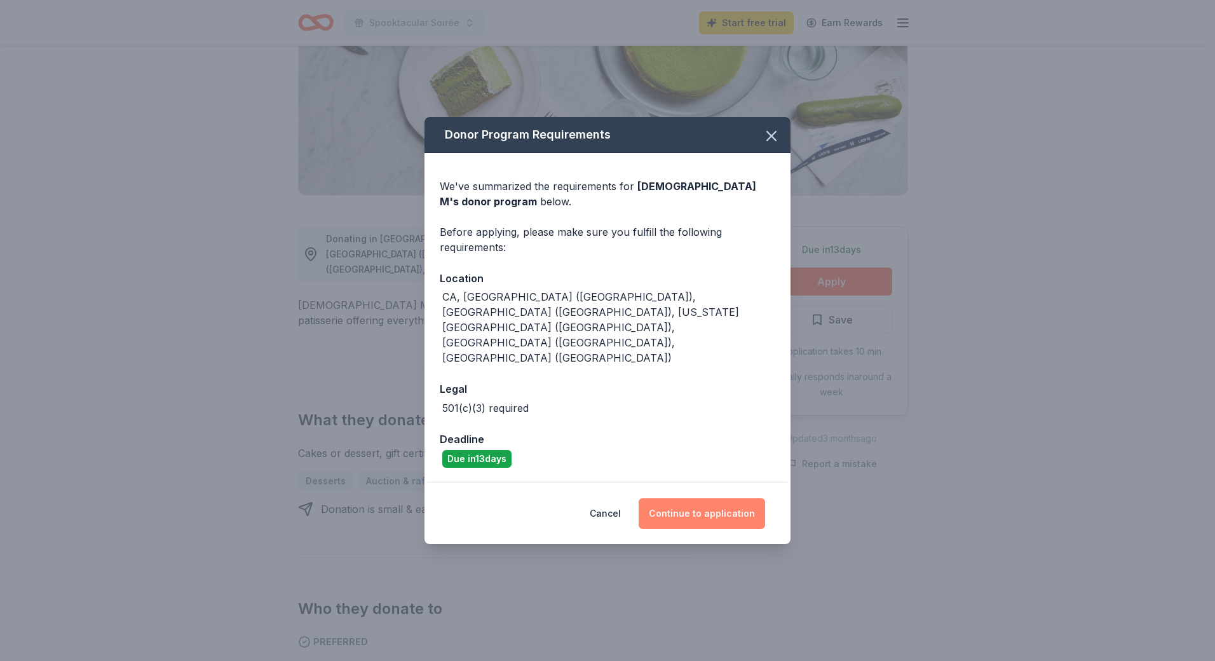
click at [712, 498] on button "Continue to application" at bounding box center [701, 513] width 126 height 30
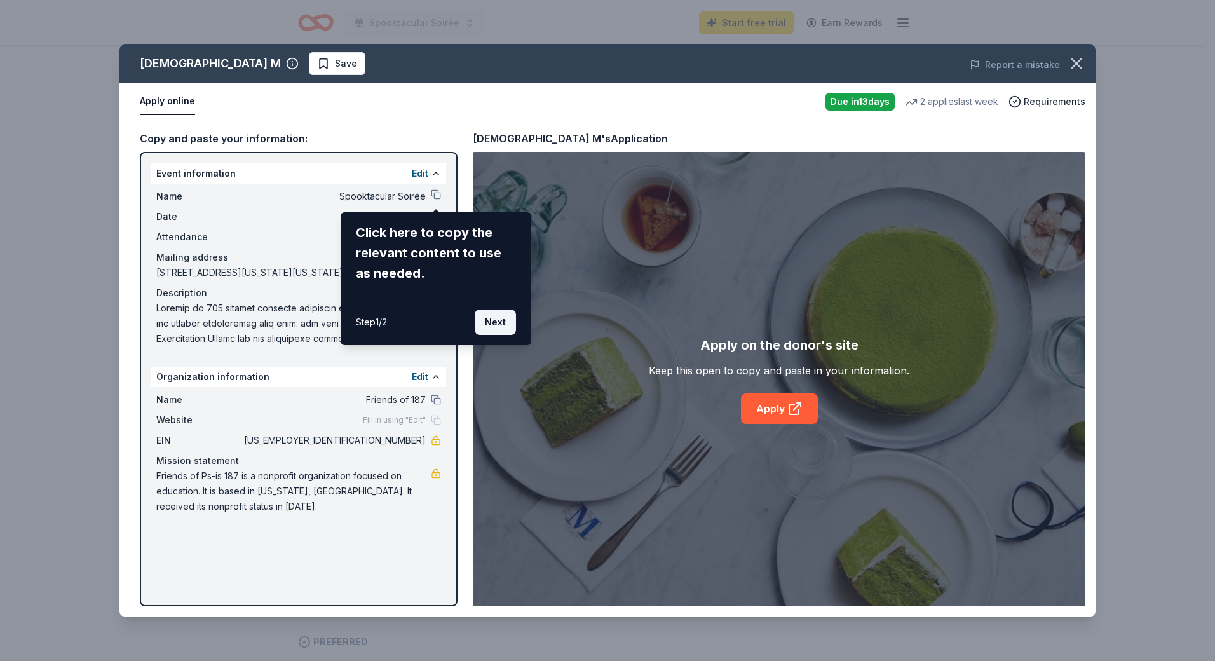
click at [490, 318] on button "Next" at bounding box center [495, 321] width 41 height 25
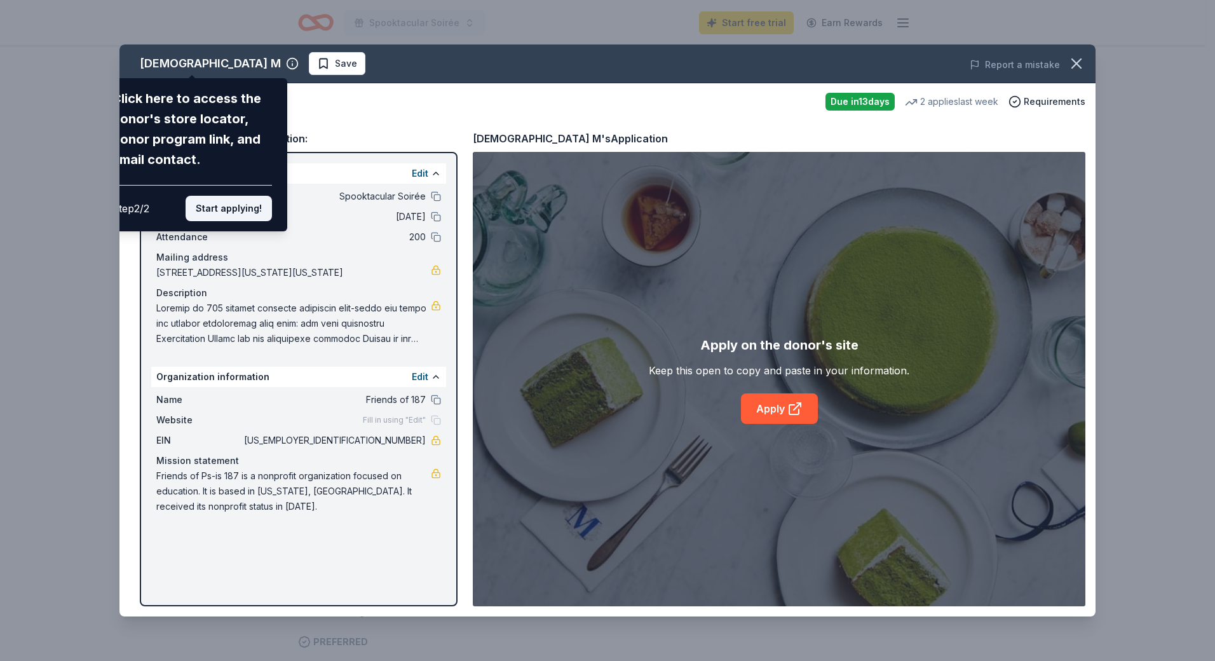
click at [245, 214] on button "Start applying!" at bounding box center [229, 208] width 86 height 25
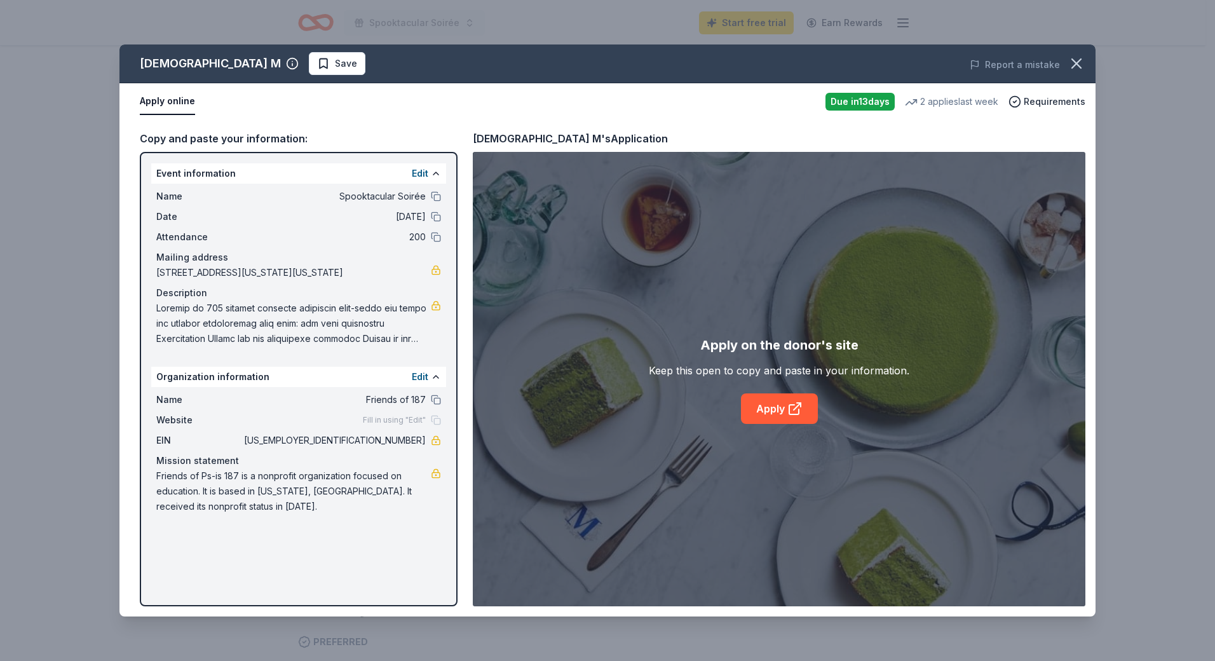
click at [762, 405] on div "Lady M Save Report a mistake Apply online Due in 13 days 2 applies last week Re…" at bounding box center [607, 330] width 976 height 572
click at [781, 408] on link "Apply" at bounding box center [779, 408] width 77 height 30
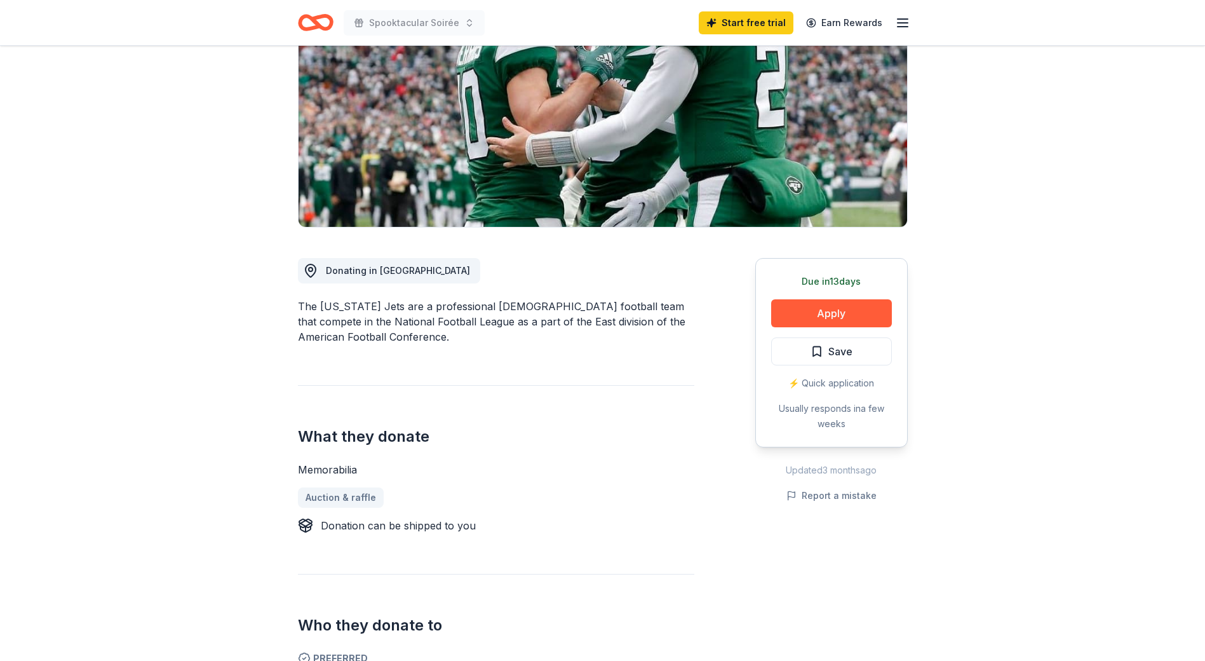
scroll to position [191, 0]
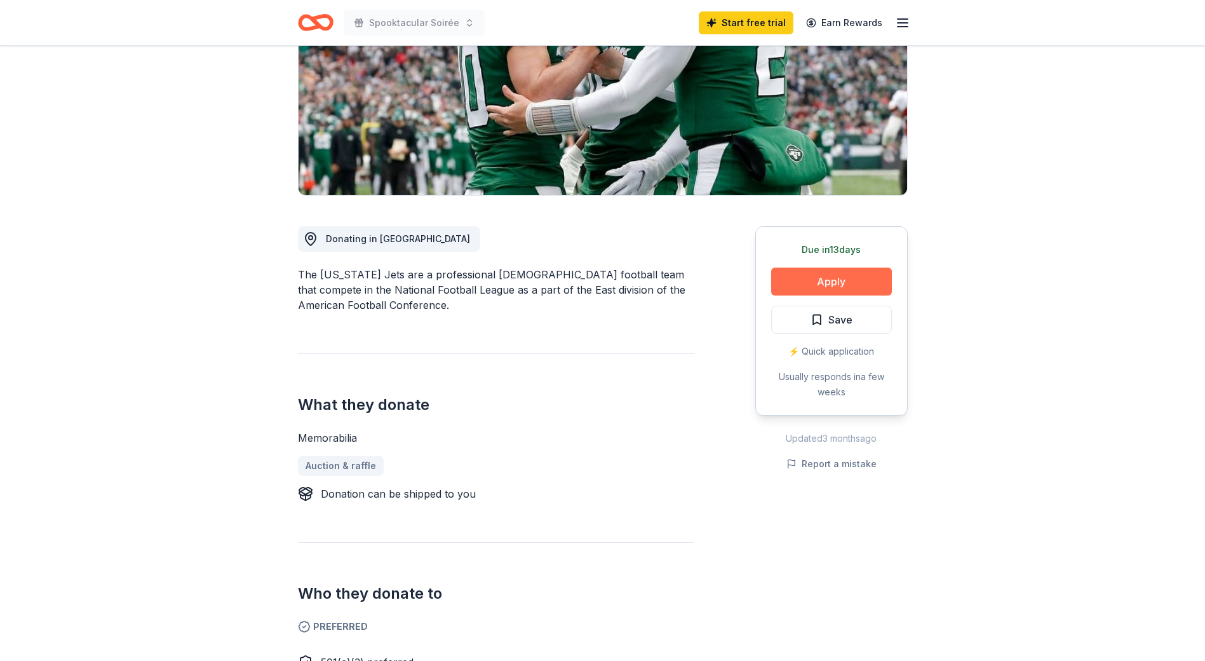
click at [813, 280] on button "Apply" at bounding box center [831, 281] width 121 height 28
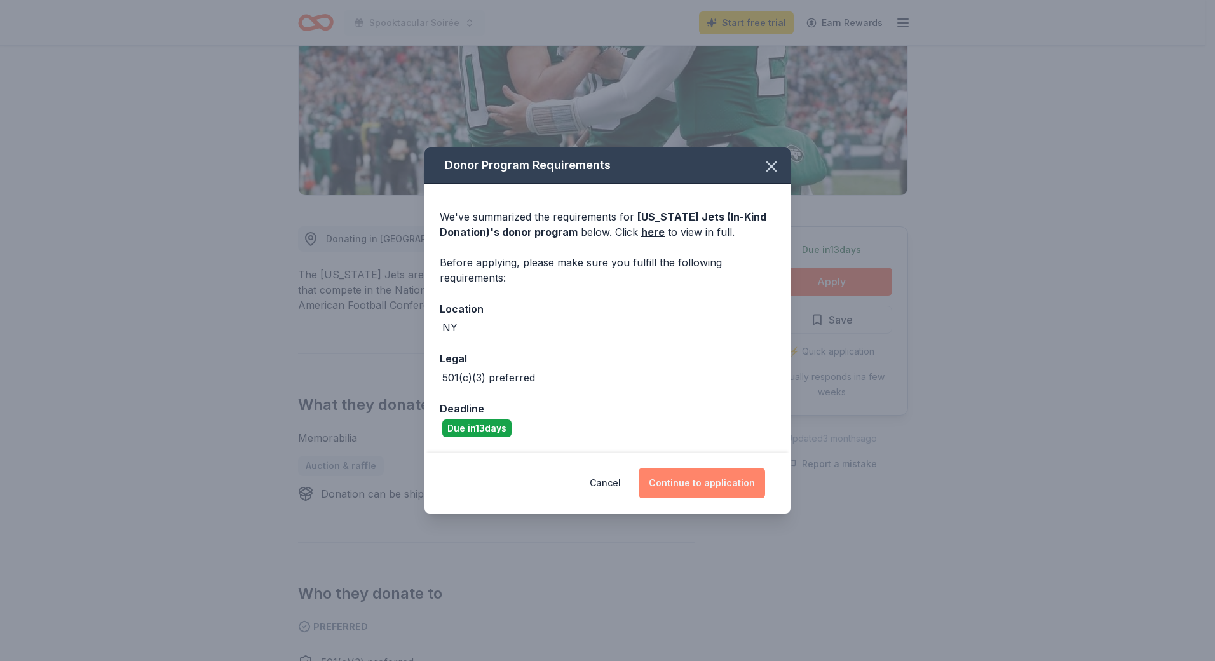
click at [699, 481] on button "Continue to application" at bounding box center [701, 483] width 126 height 30
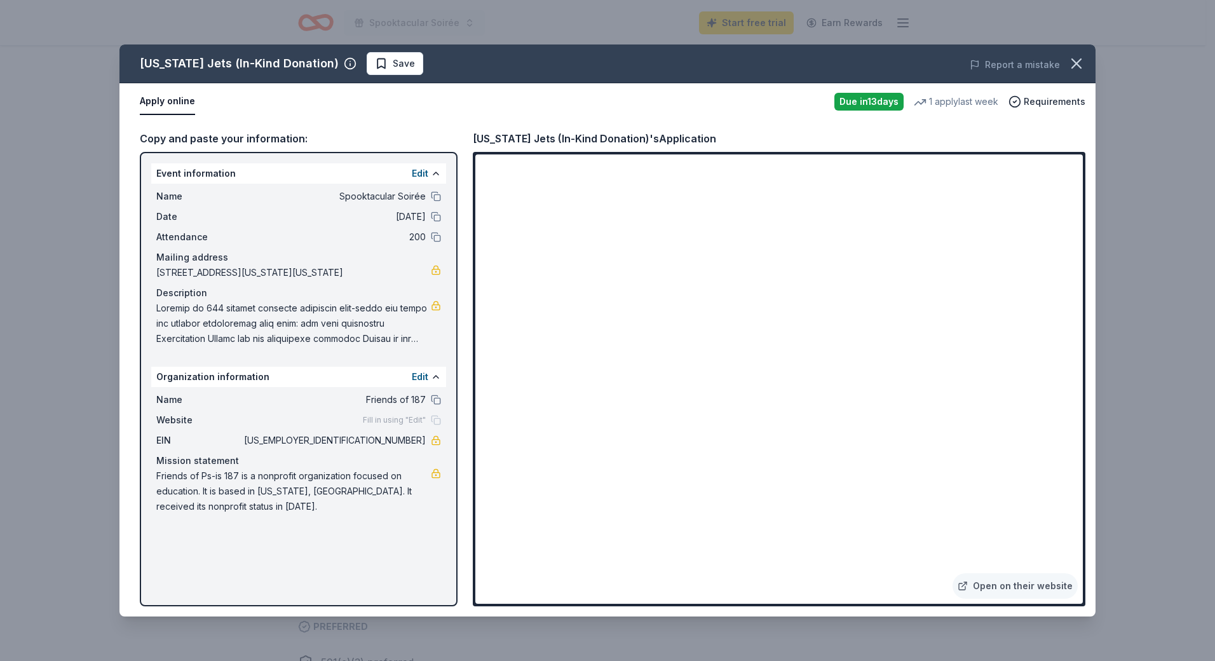
click at [57, 113] on div "New York Jets (In-Kind Donation) Save Report a mistake Apply online Due in 13 d…" at bounding box center [607, 330] width 1215 height 661
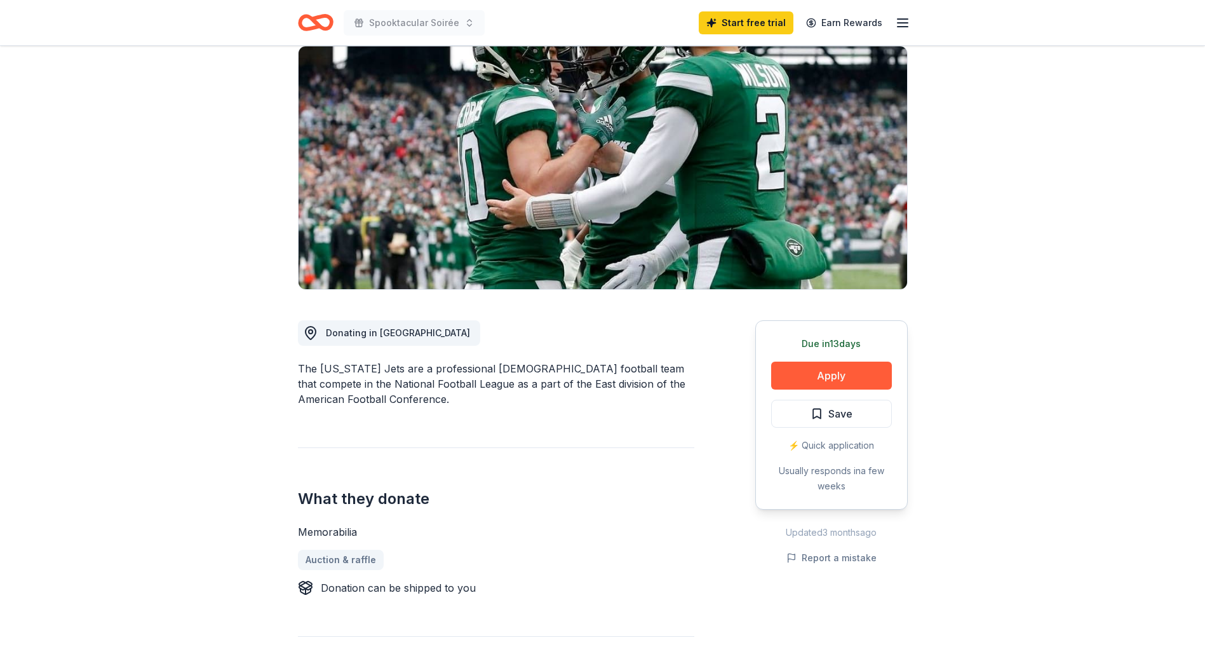
scroll to position [0, 0]
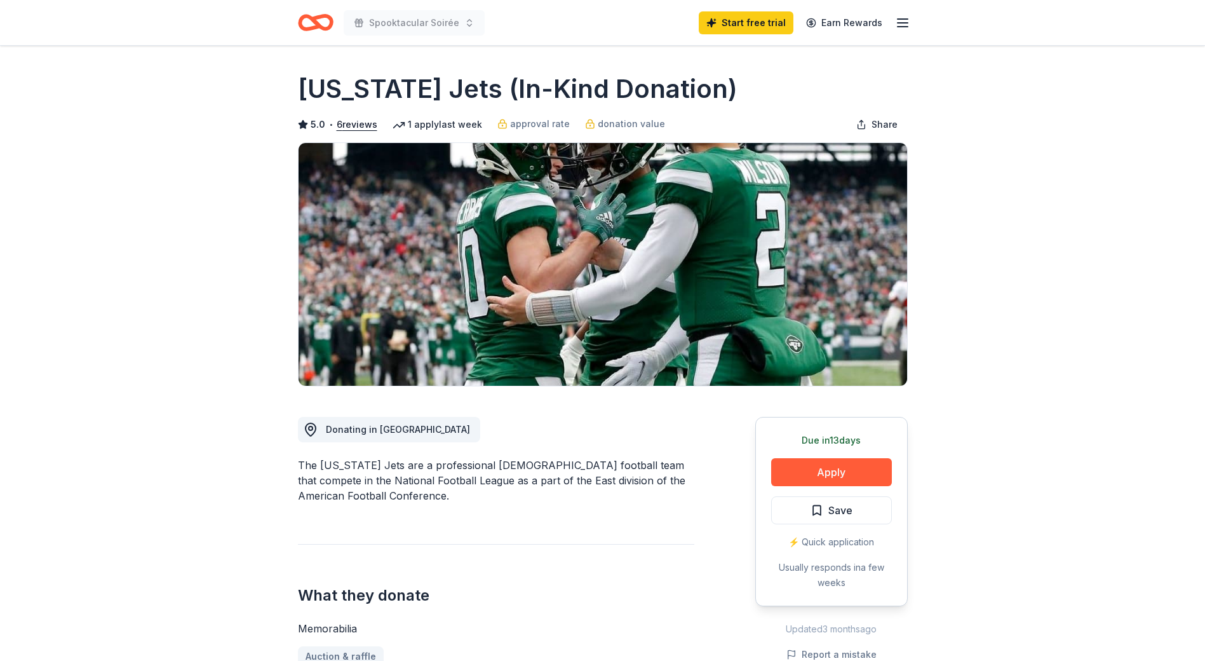
click at [316, 21] on icon "Home" at bounding box center [310, 22] width 20 height 13
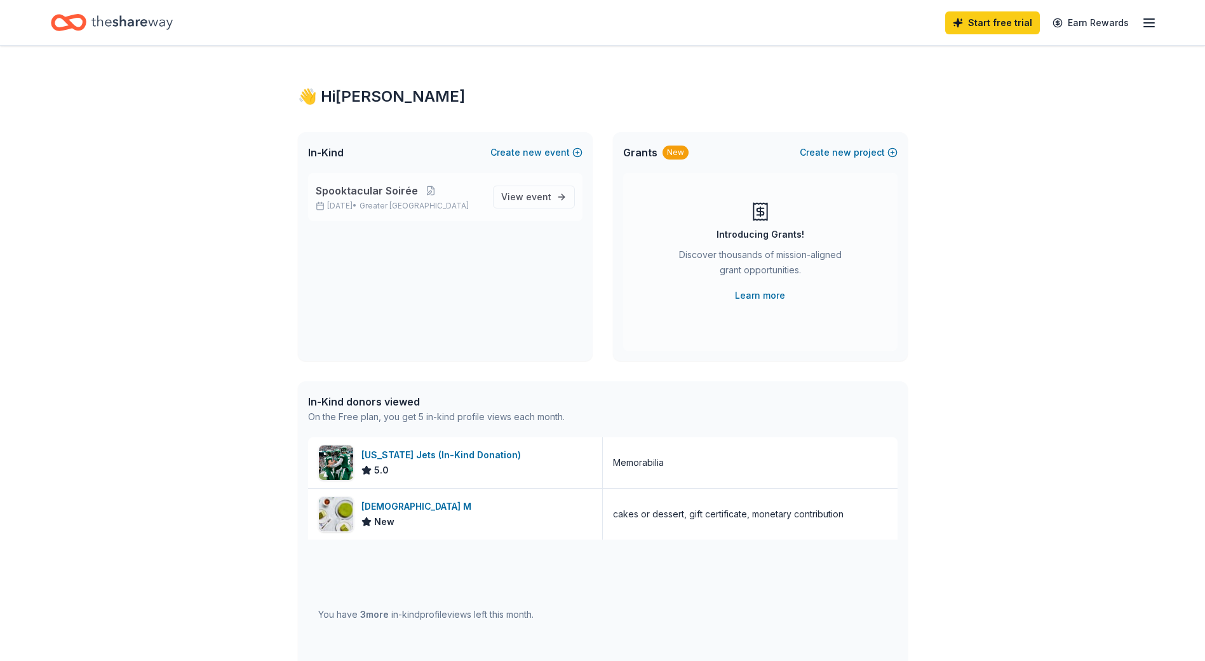
click at [370, 191] on span "Spooktacular Soirée" at bounding box center [367, 190] width 102 height 15
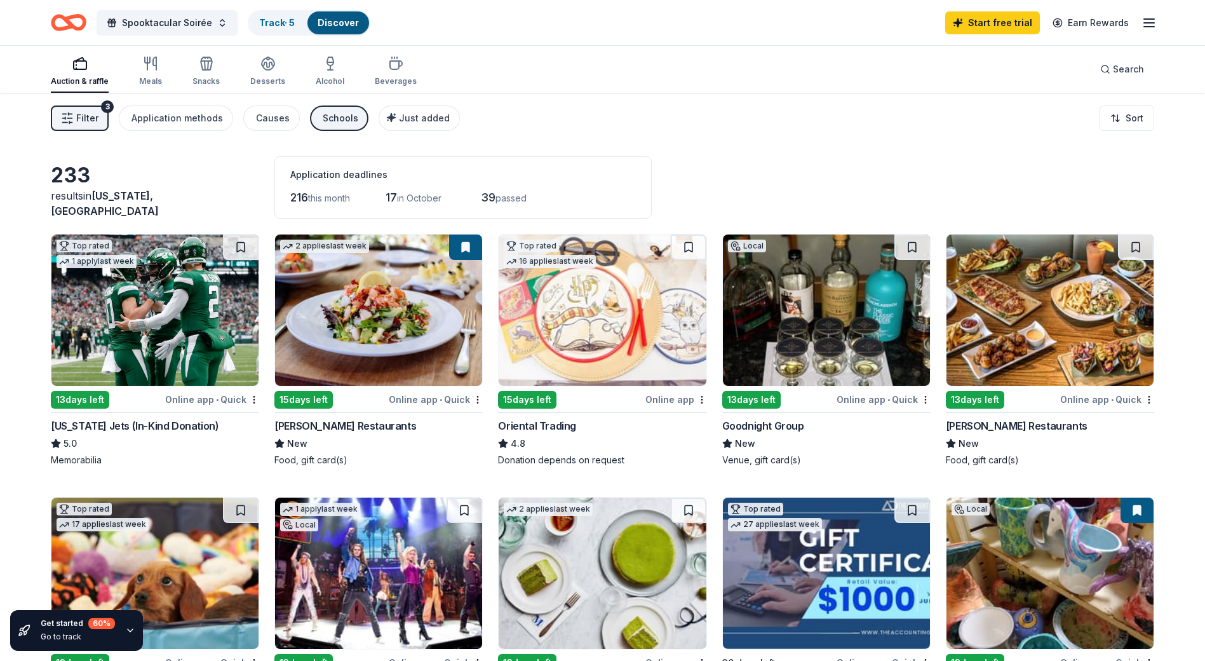
click at [84, 114] on span "Filter" at bounding box center [87, 118] width 22 height 15
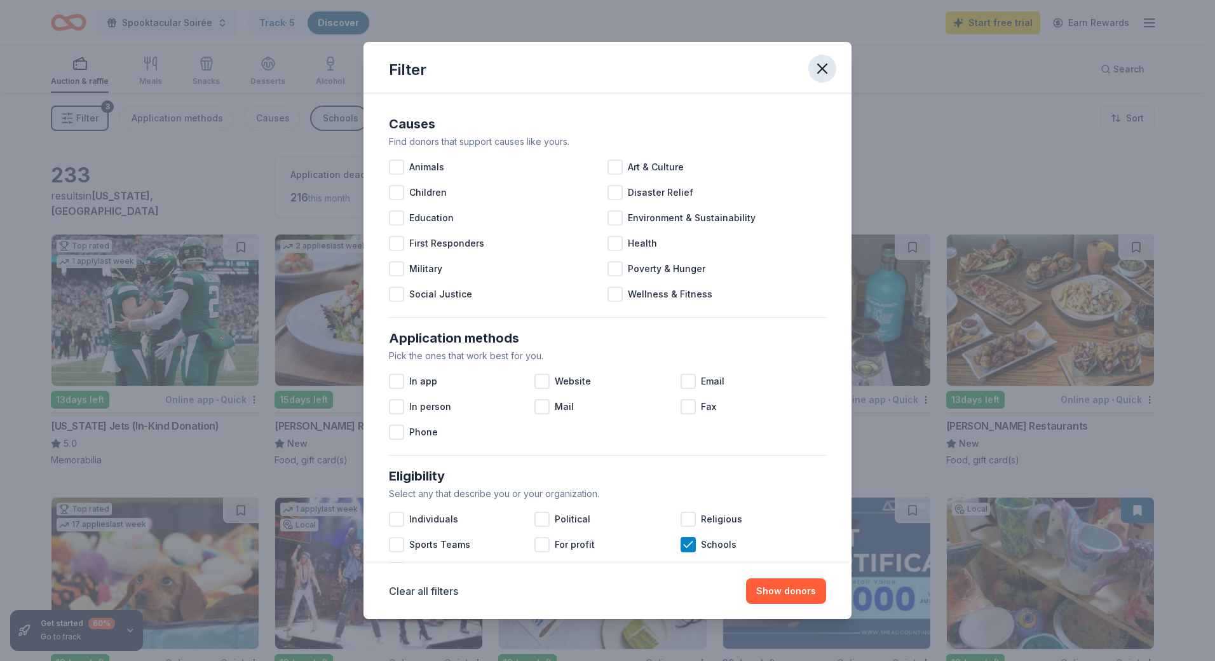
click at [824, 74] on icon "button" at bounding box center [822, 69] width 18 height 18
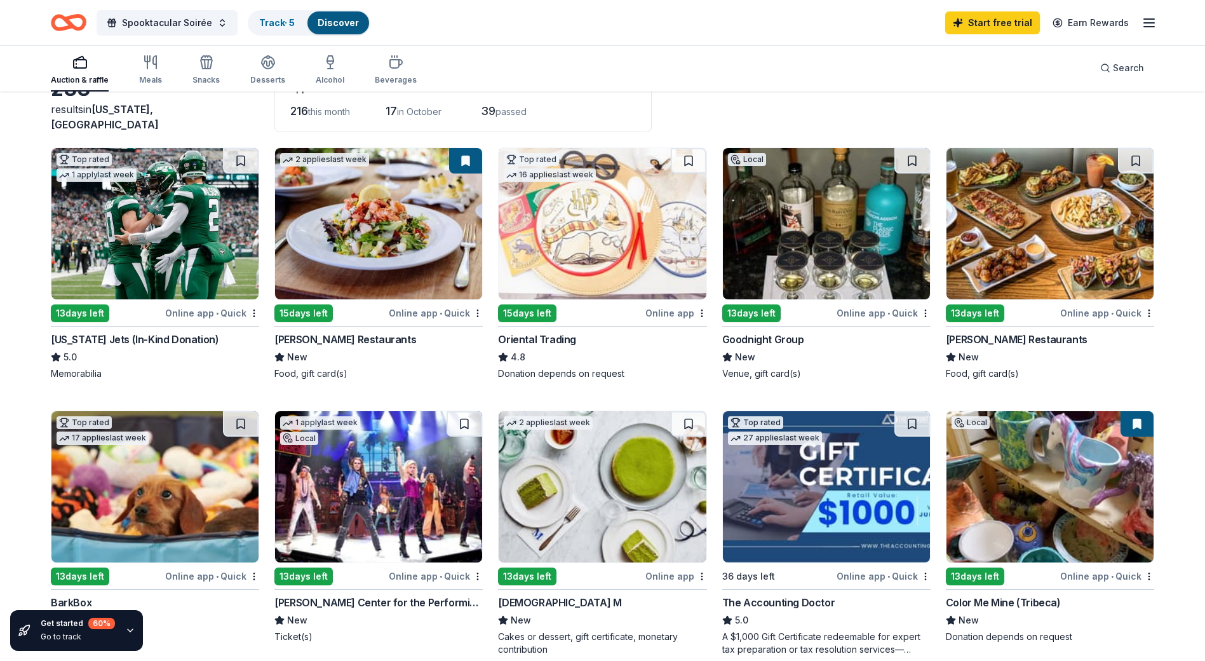
scroll to position [64, 0]
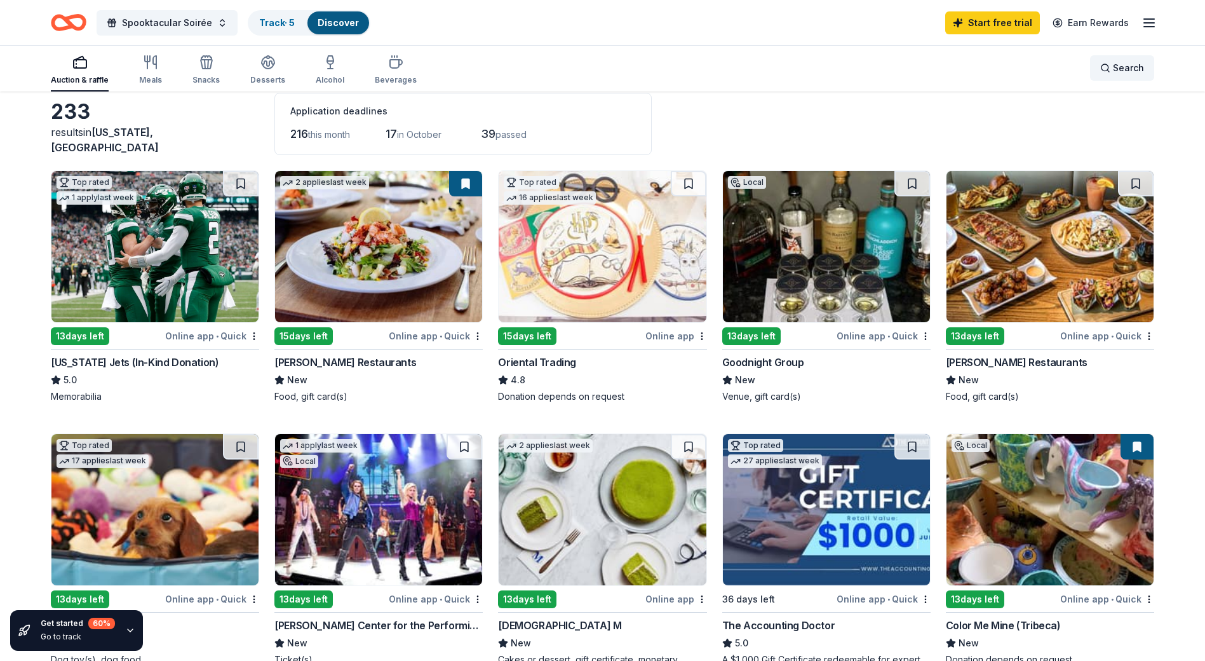
click at [1130, 69] on span "Search" at bounding box center [1128, 67] width 31 height 15
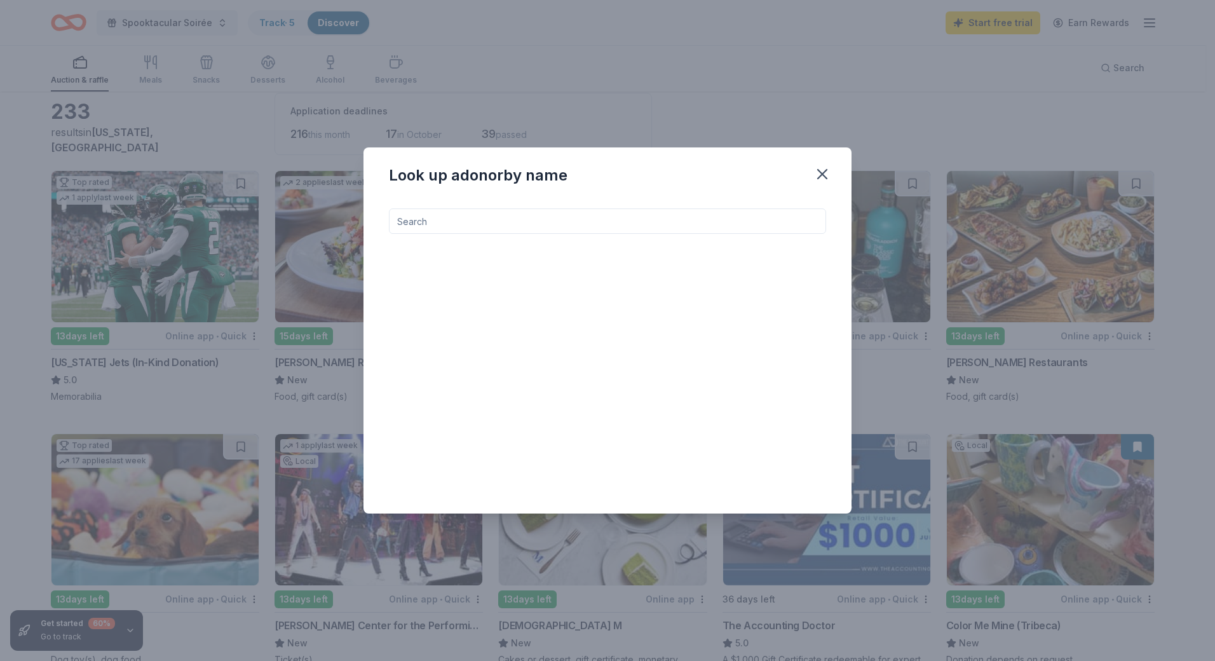
click at [471, 215] on input at bounding box center [607, 220] width 437 height 25
type input "yankees"
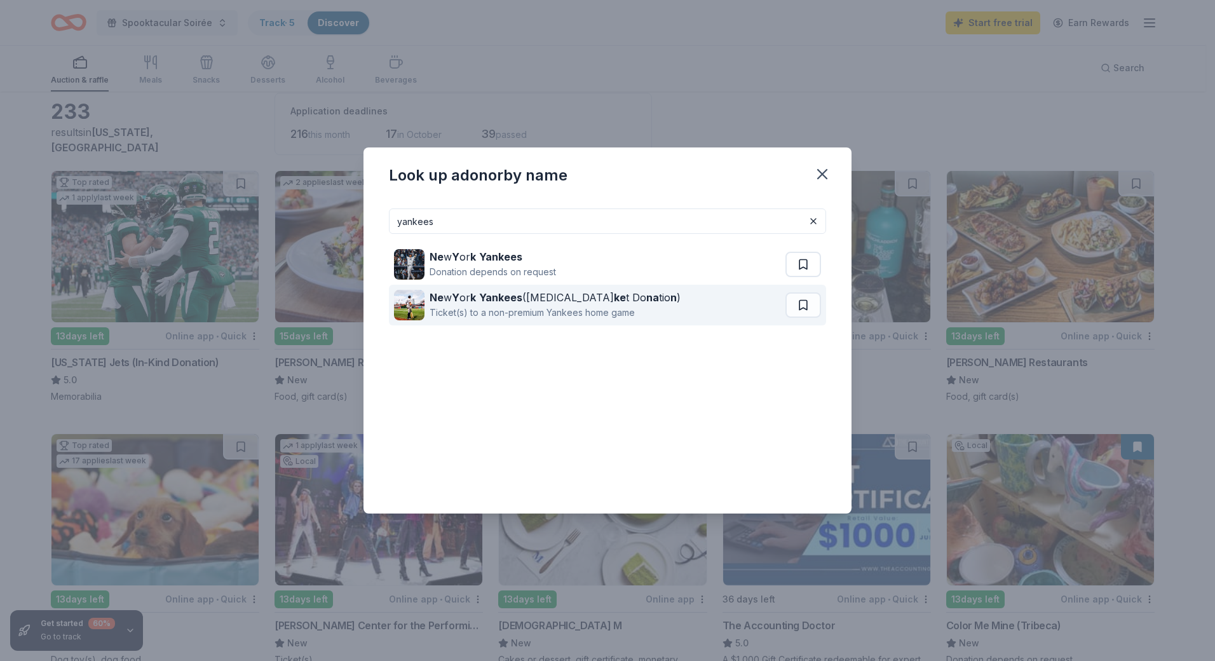
click at [414, 300] on img at bounding box center [409, 305] width 30 height 30
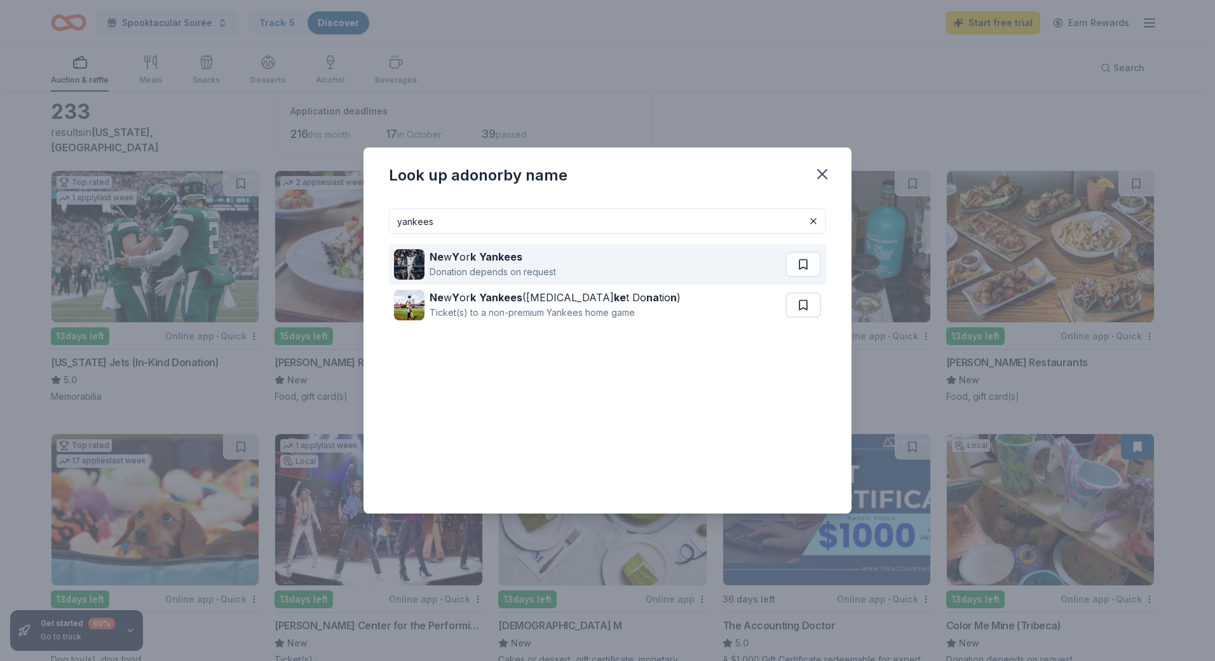
click at [480, 262] on div "Ne w Y or k Yankees" at bounding box center [492, 256] width 126 height 15
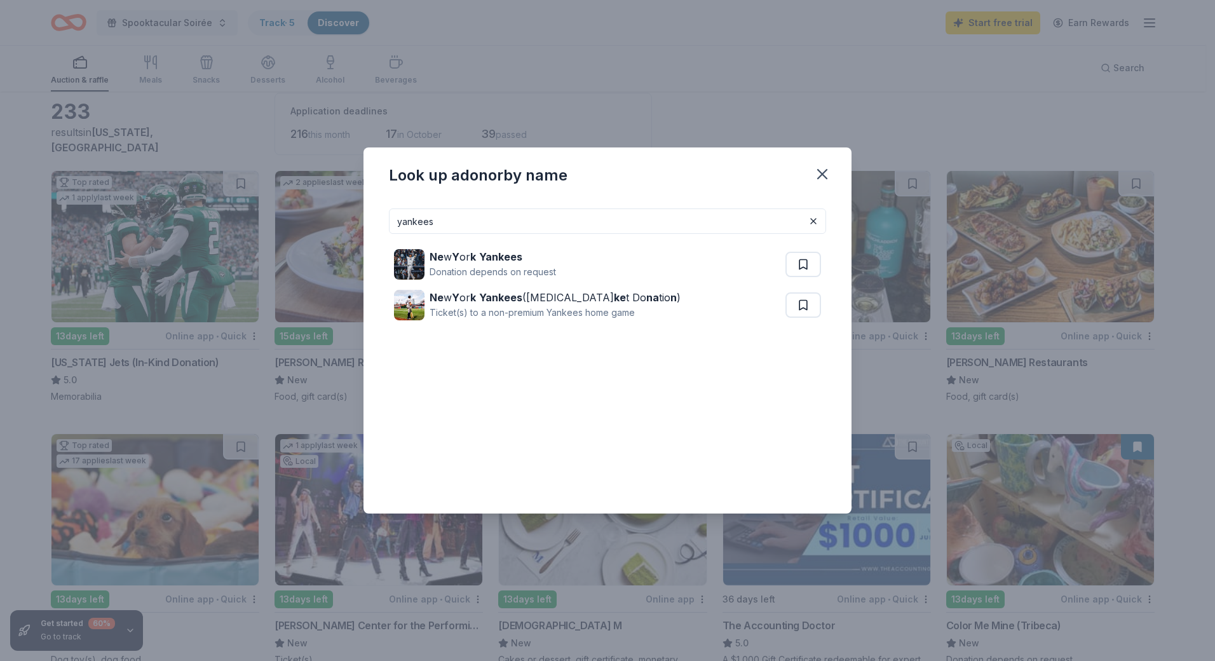
click at [562, 100] on div "Look up a donor by name yankees Ne w Y or k Yankees Donation depends on request…" at bounding box center [607, 330] width 1215 height 661
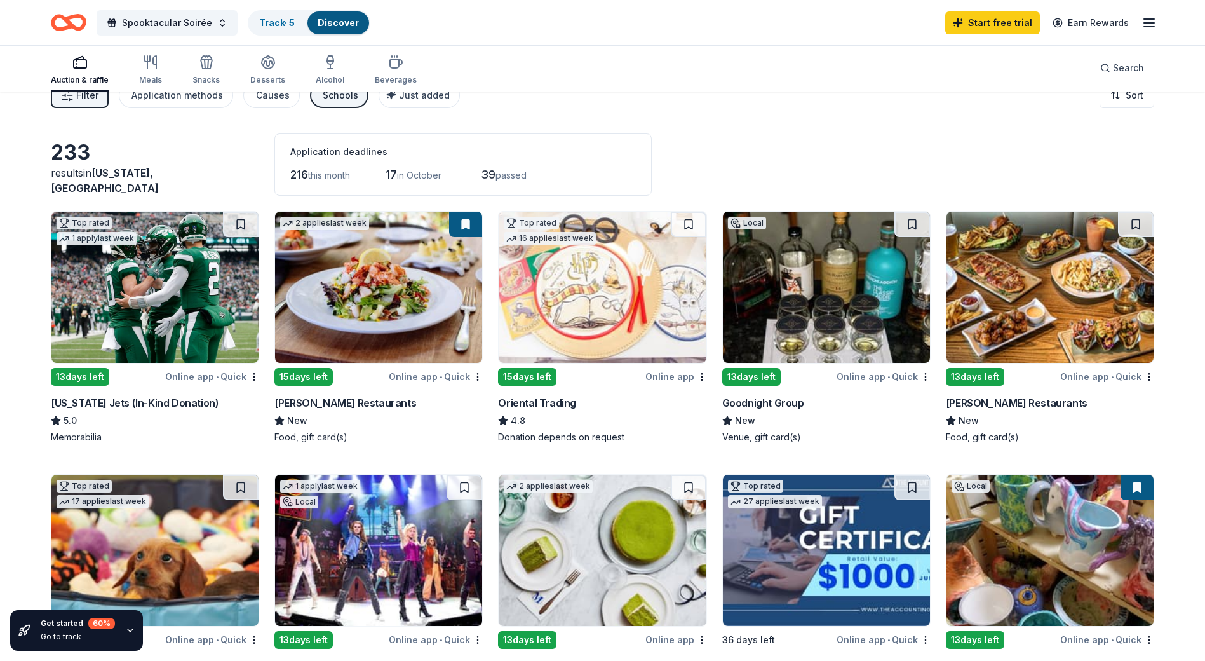
scroll to position [0, 0]
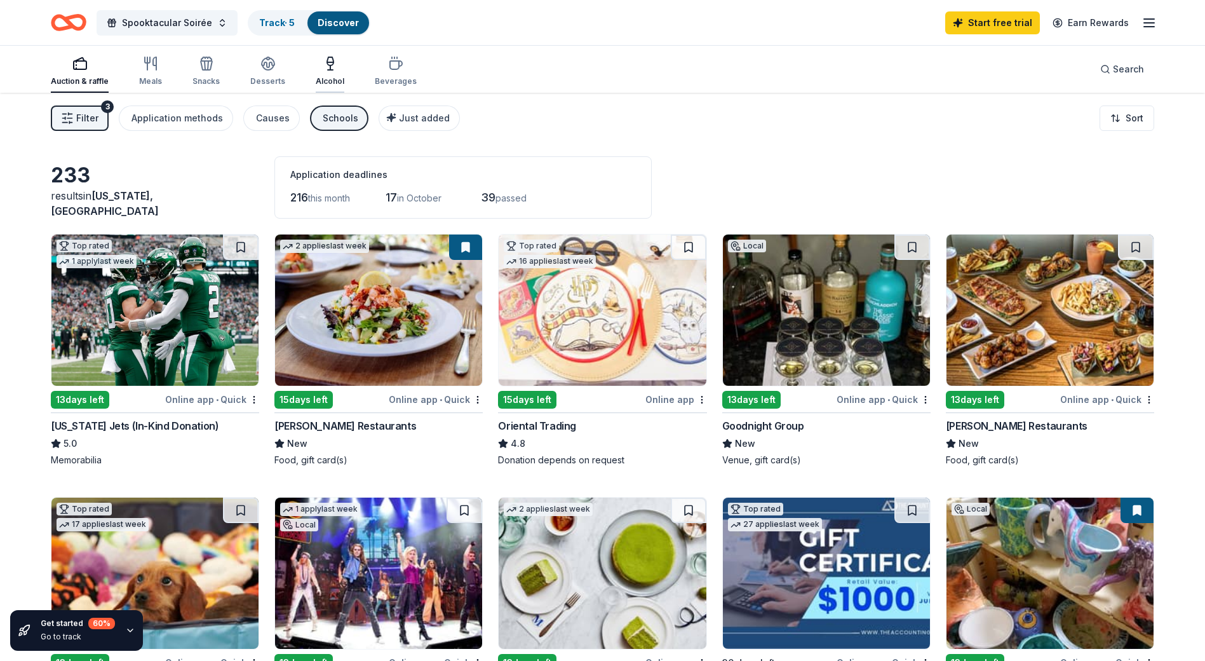
click at [326, 74] on div "Alcohol" at bounding box center [330, 71] width 29 height 30
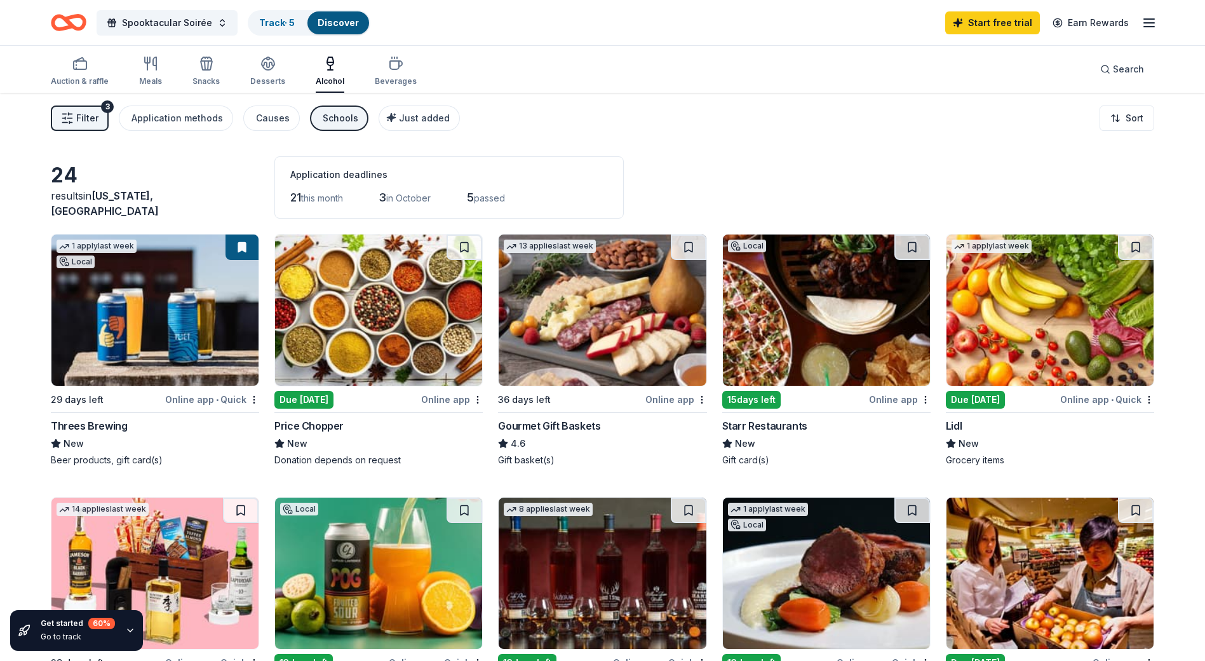
click at [841, 337] on img at bounding box center [826, 309] width 207 height 151
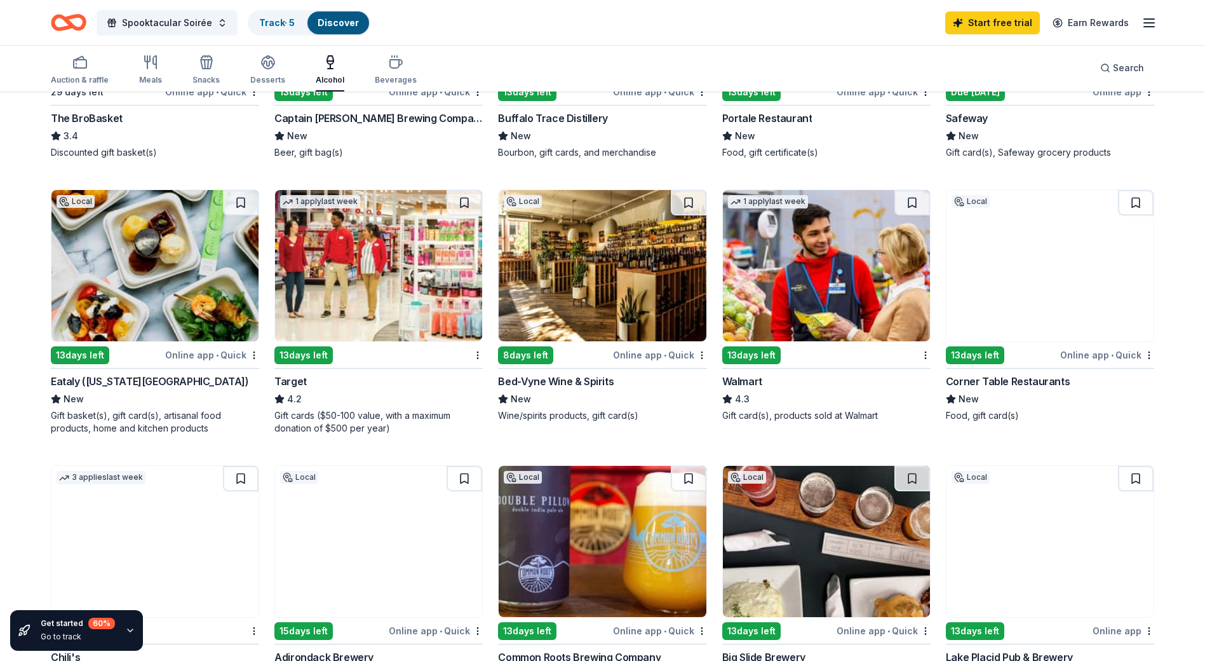
scroll to position [572, 0]
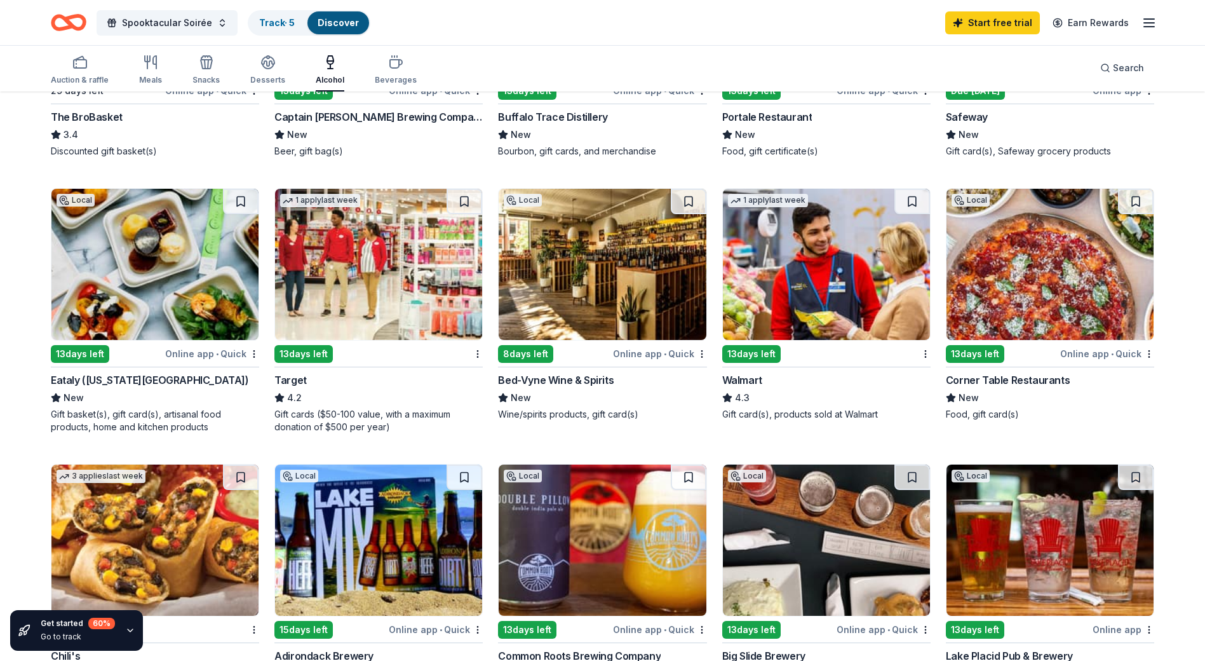
click at [149, 281] on img at bounding box center [154, 264] width 207 height 151
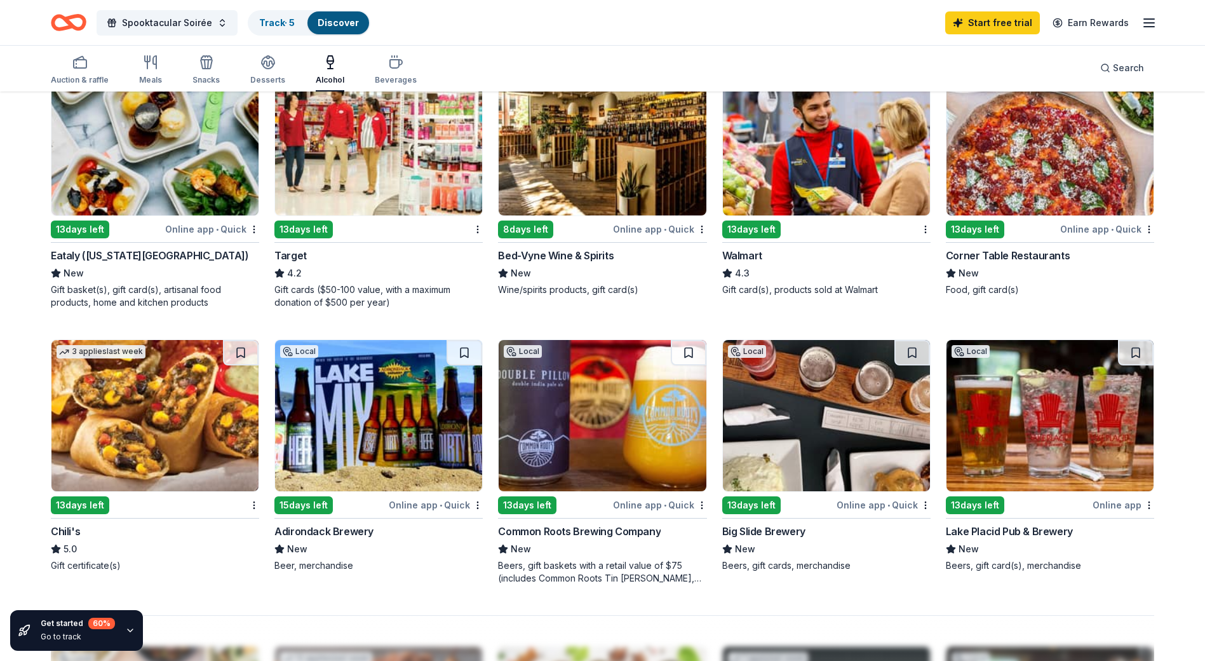
scroll to position [699, 0]
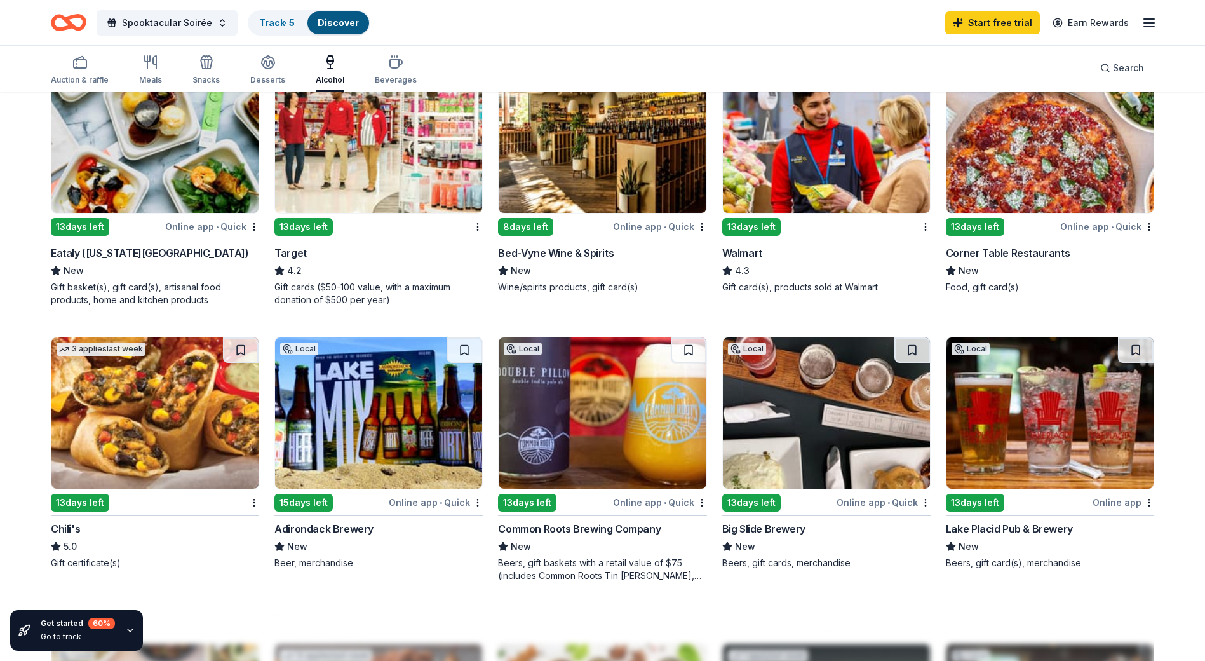
click at [141, 172] on img at bounding box center [154, 137] width 207 height 151
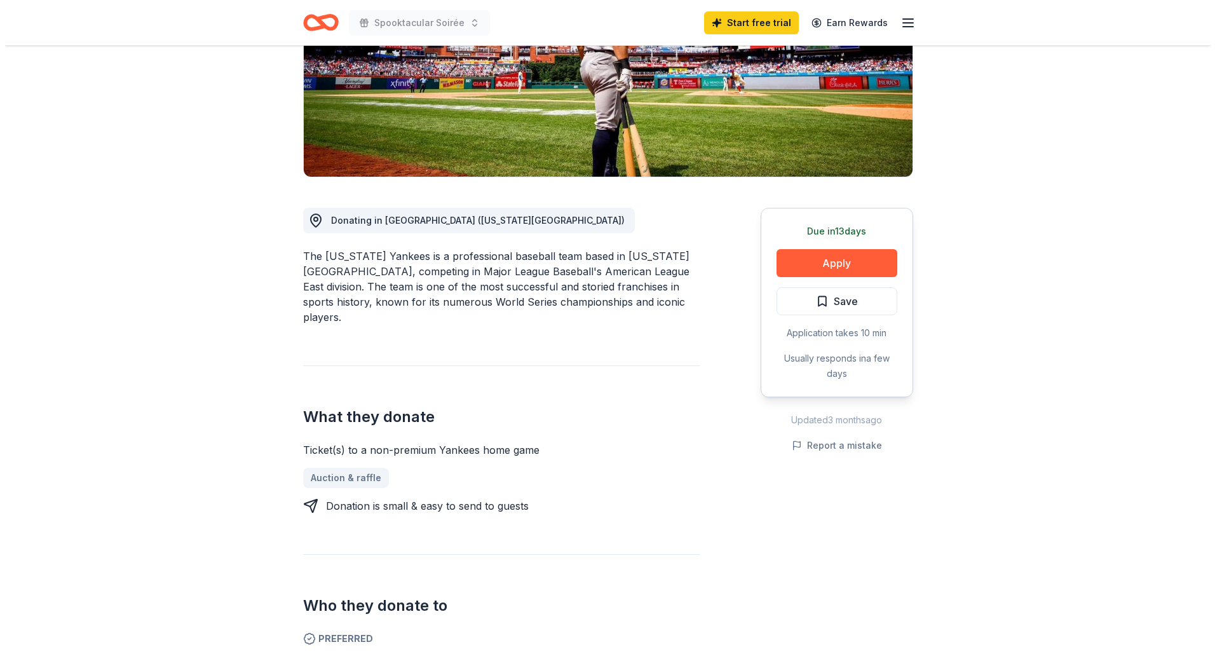
scroll to position [64, 0]
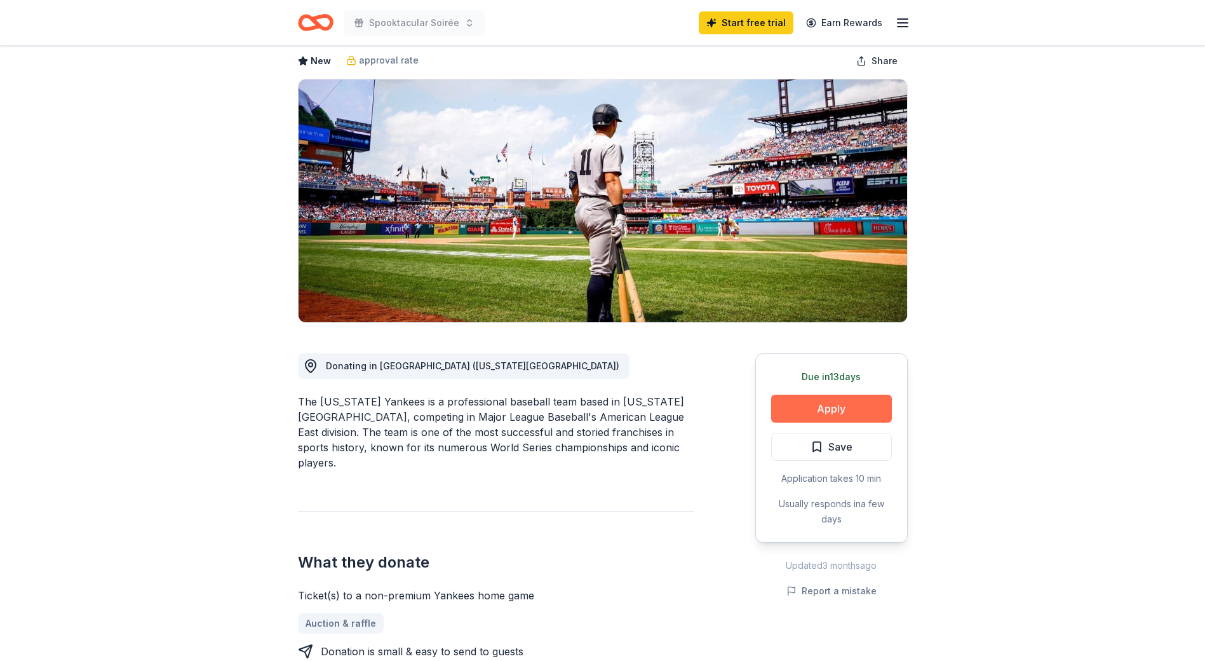
click at [822, 405] on button "Apply" at bounding box center [831, 409] width 121 height 28
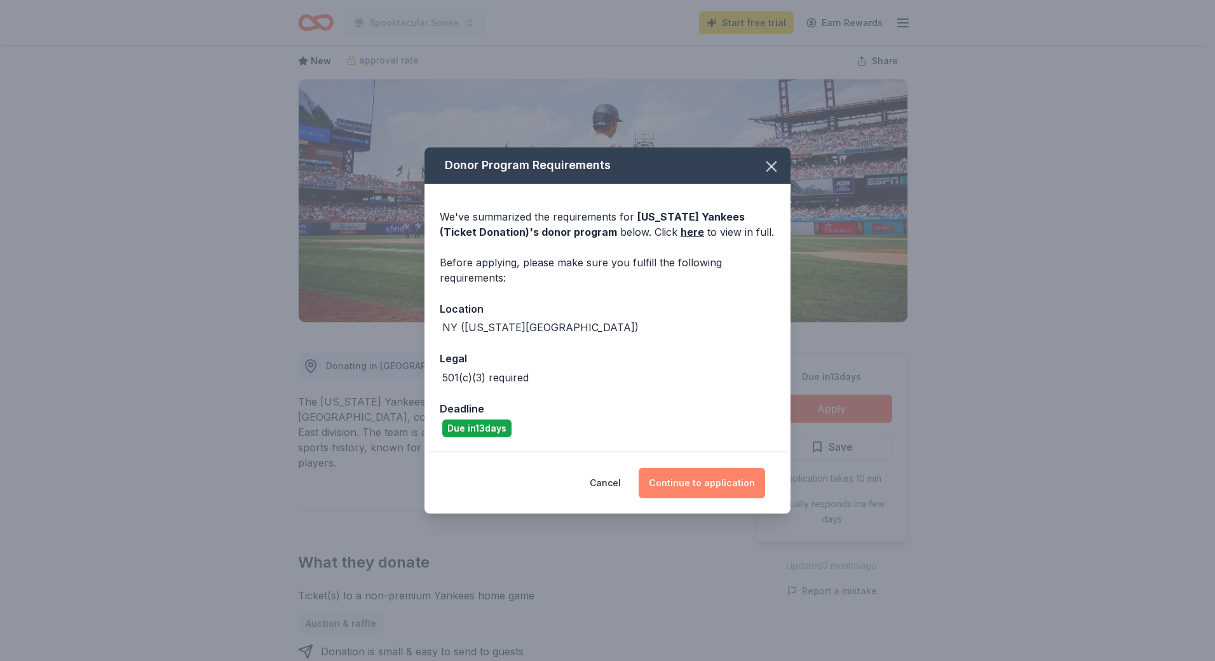
click at [677, 485] on button "Continue to application" at bounding box center [701, 483] width 126 height 30
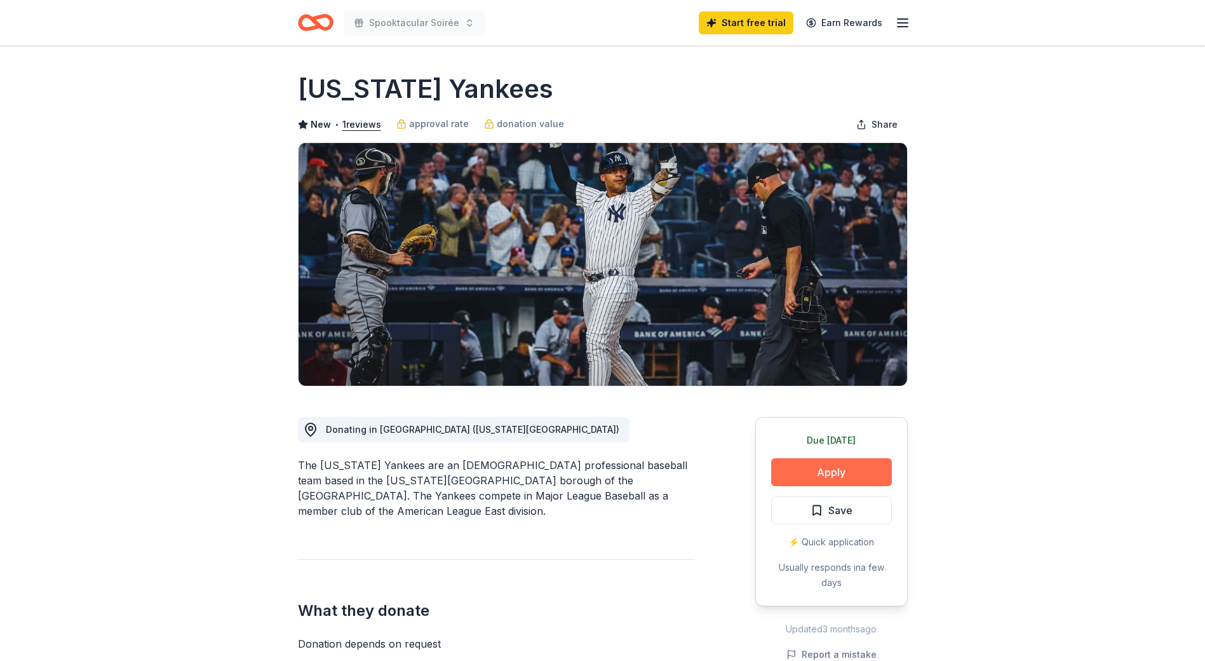
click at [829, 465] on button "Apply" at bounding box center [831, 472] width 121 height 28
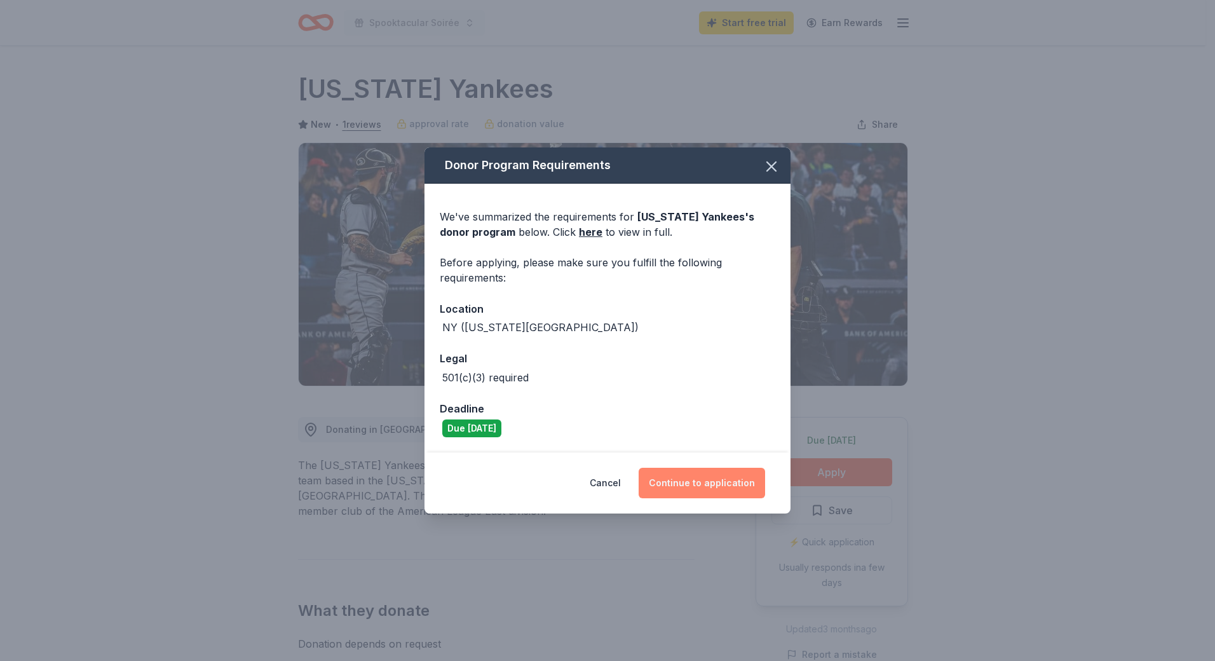
click at [692, 483] on button "Continue to application" at bounding box center [701, 483] width 126 height 30
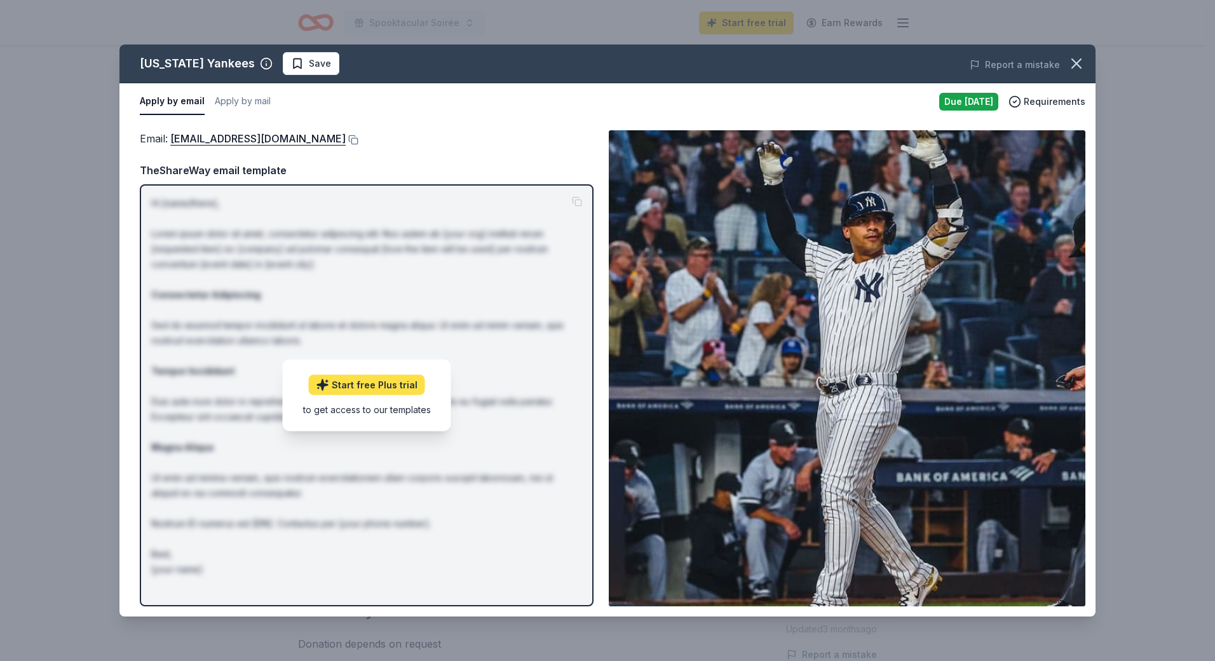
click at [388, 380] on link "Start free Plus trial" at bounding box center [367, 384] width 116 height 20
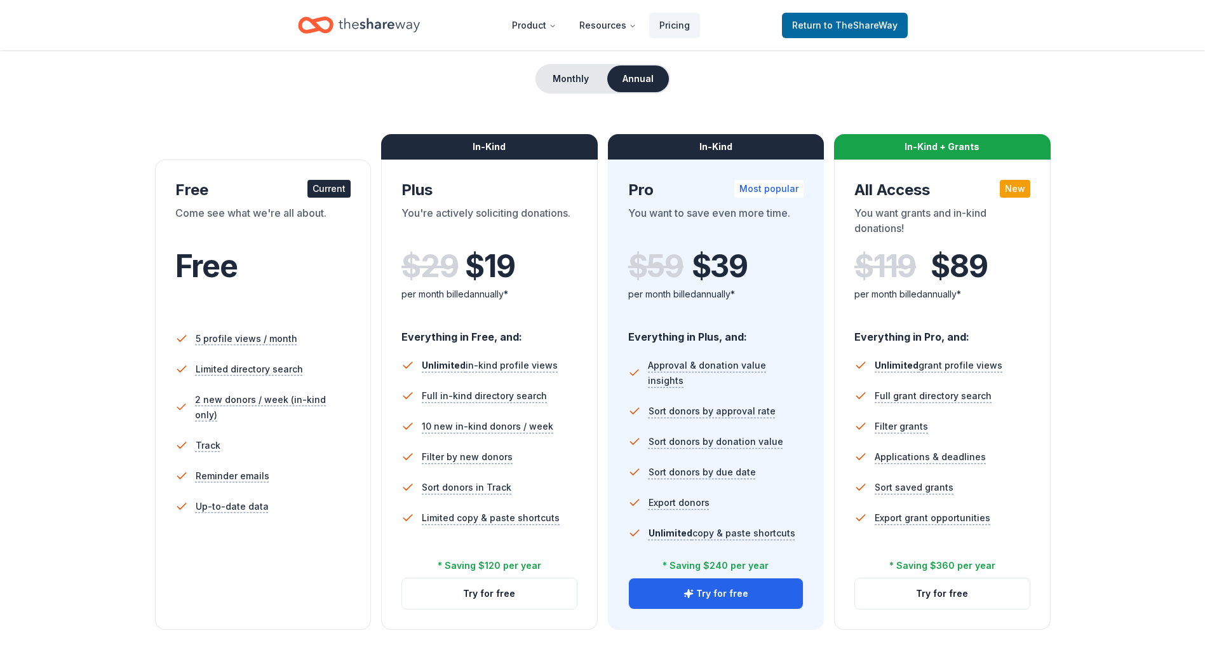
scroll to position [127, 0]
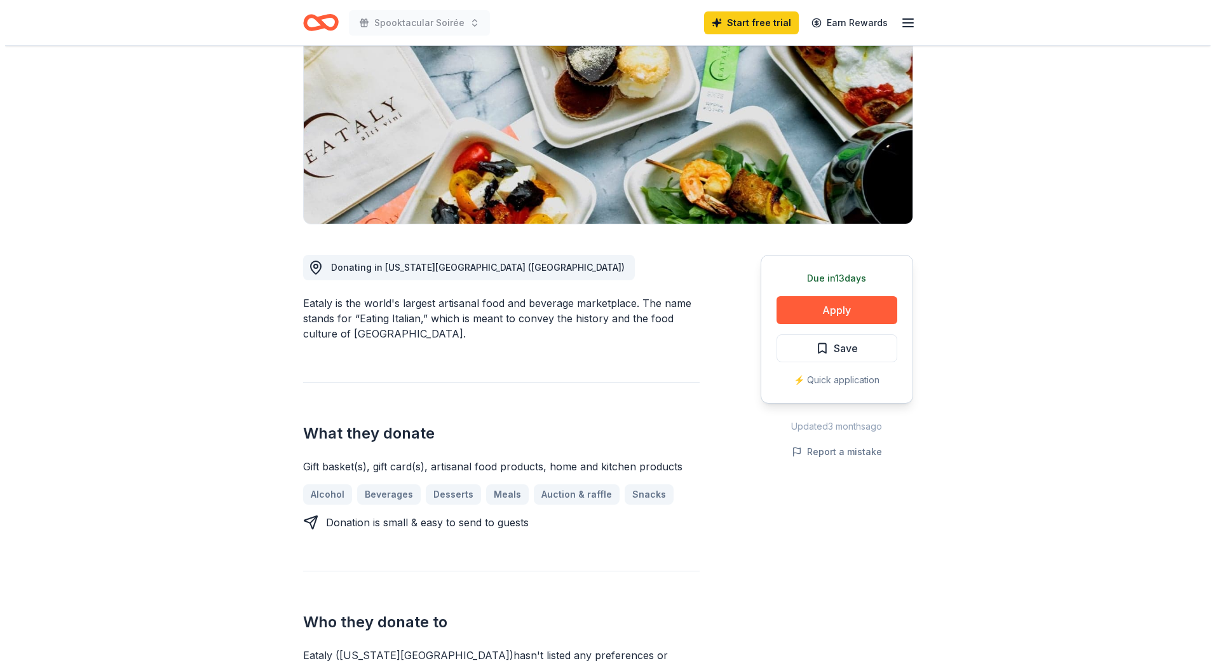
scroll to position [191, 0]
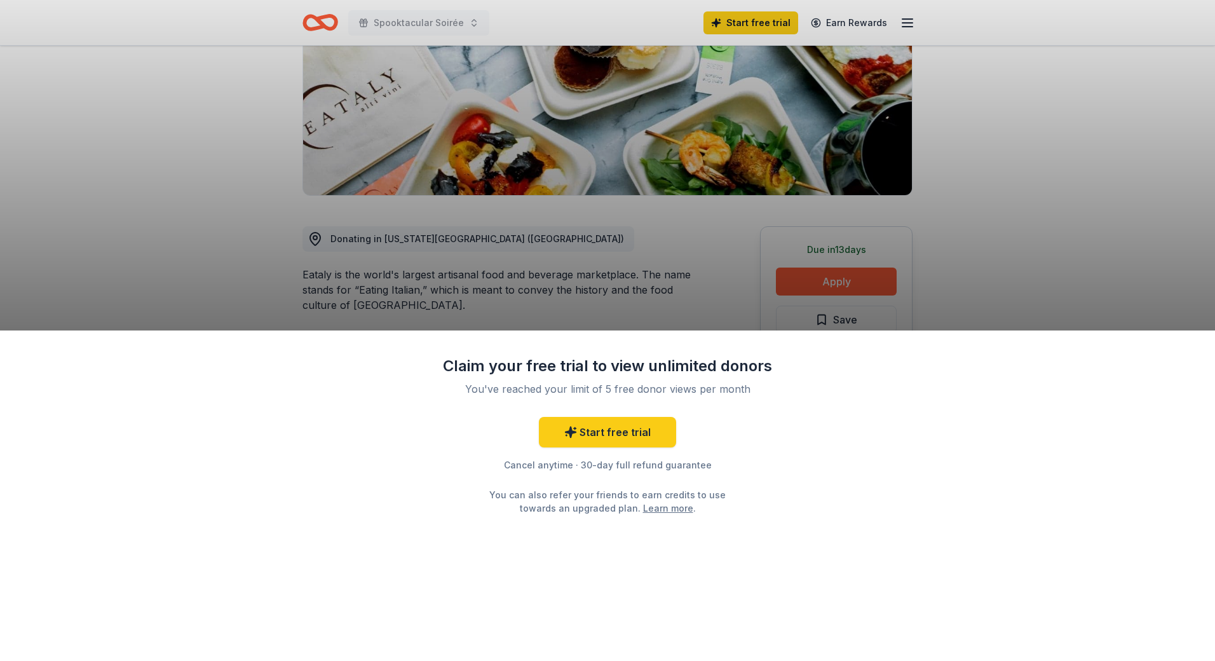
click at [953, 293] on div "Claim your free trial to view unlimited donors You've reached your limit of 5 f…" at bounding box center [607, 330] width 1215 height 661
click at [830, 281] on div "Claim your free trial to view unlimited donors You've reached your limit of 5 f…" at bounding box center [607, 330] width 1215 height 661
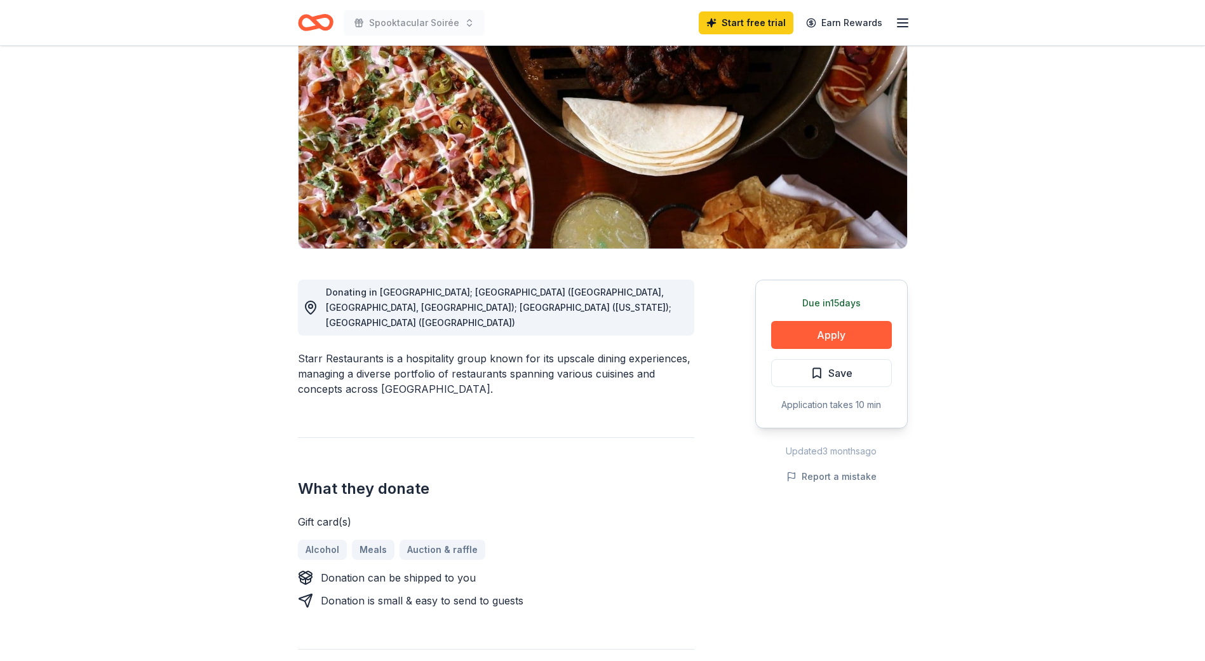
scroll to position [127, 0]
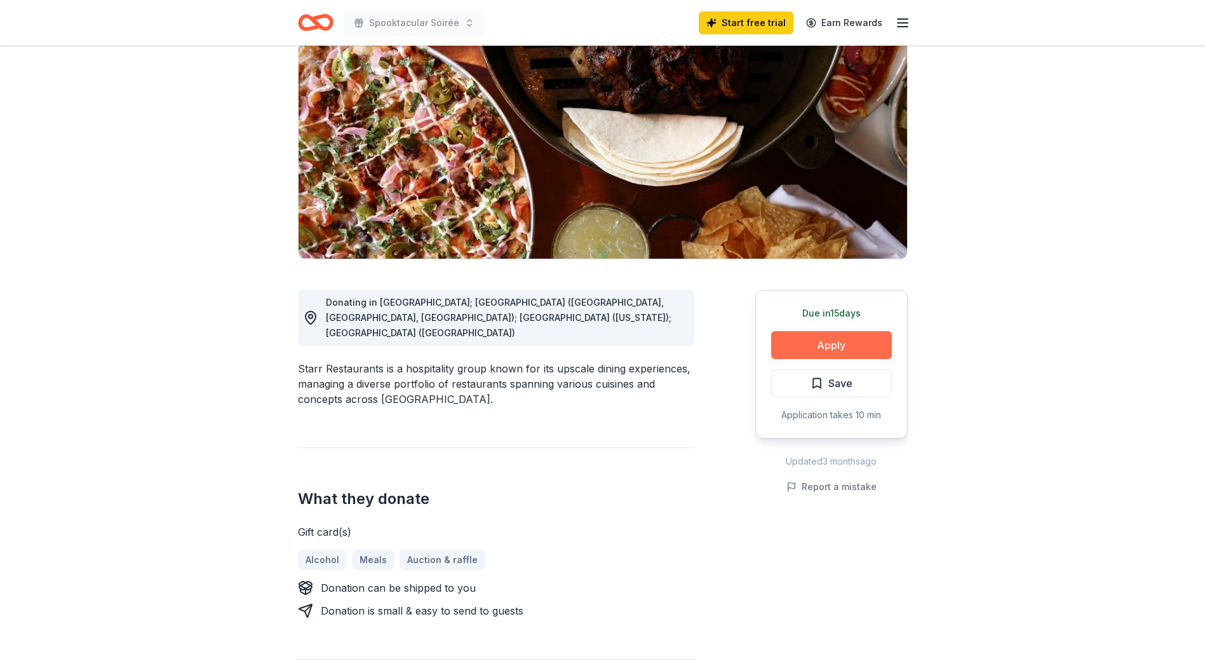
click at [846, 342] on button "Apply" at bounding box center [831, 345] width 121 height 28
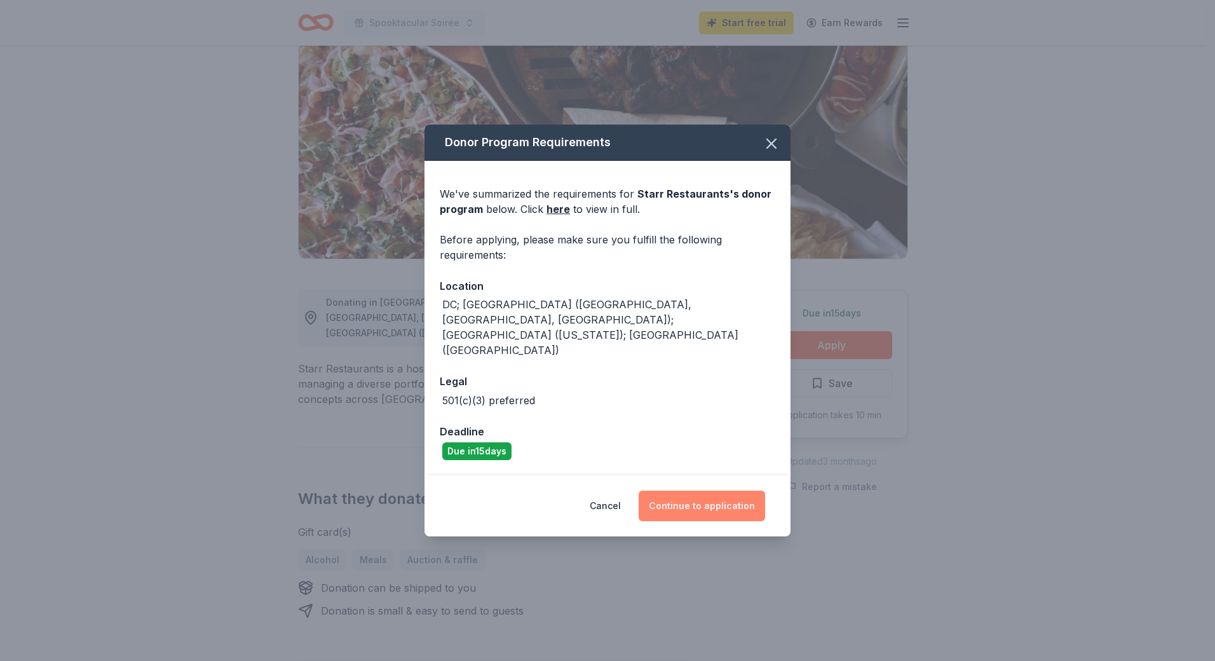
click at [705, 490] on button "Continue to application" at bounding box center [701, 505] width 126 height 30
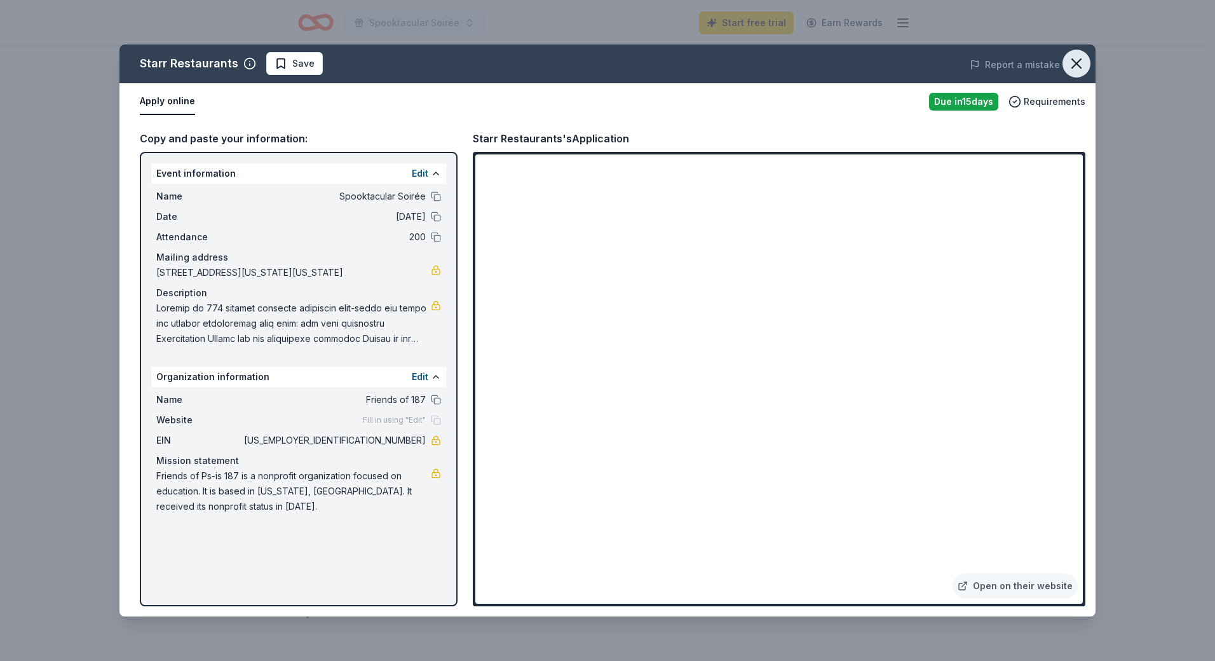
click at [1084, 62] on icon "button" at bounding box center [1076, 64] width 18 height 18
